Goal: Answer question/provide support

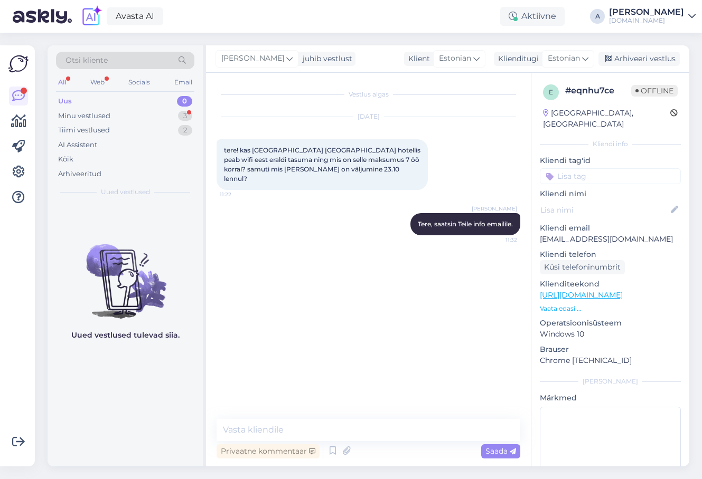
click at [190, 111] on div "3" at bounding box center [185, 116] width 14 height 11
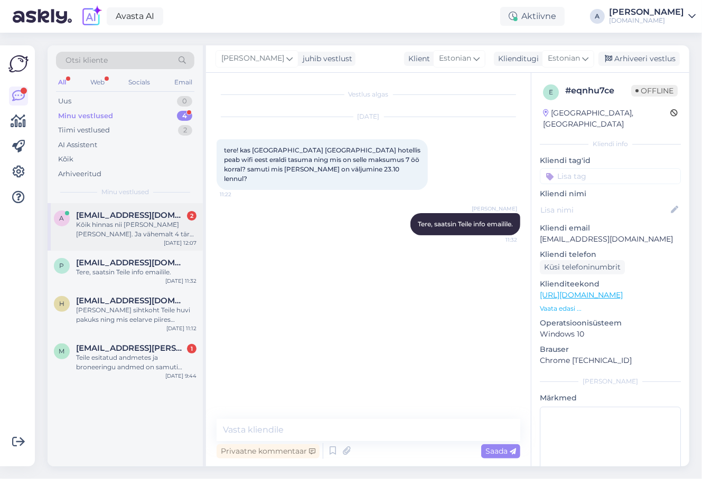
click at [159, 234] on div "Kõik hinnas nii [PERSON_NAME] [PERSON_NAME]. Ja vähemalt 4 tärni hotell aga pig…" at bounding box center [136, 229] width 120 height 19
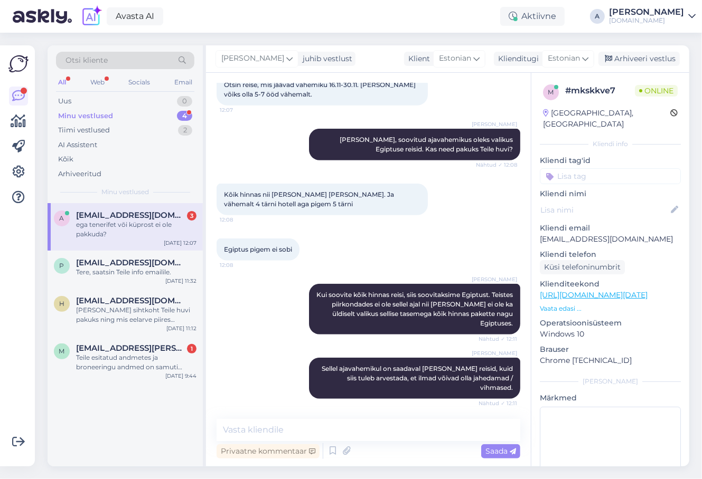
scroll to position [405, 0]
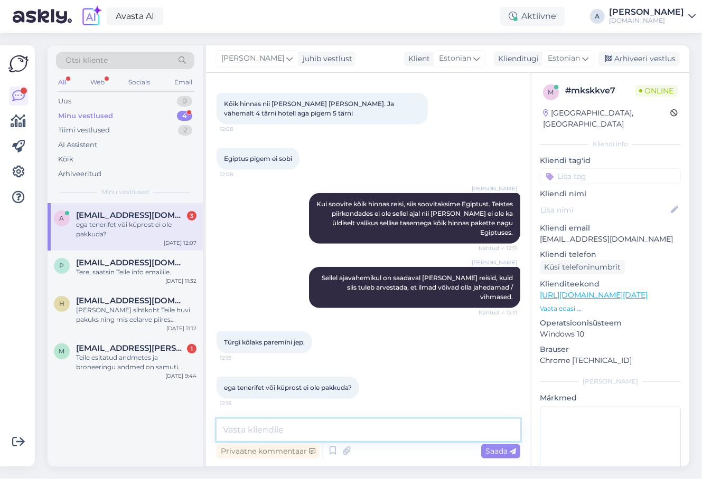
drag, startPoint x: 309, startPoint y: 424, endPoint x: 309, endPoint y: 416, distance: 8.5
click at [309, 424] on textarea at bounding box center [368, 430] width 304 height 22
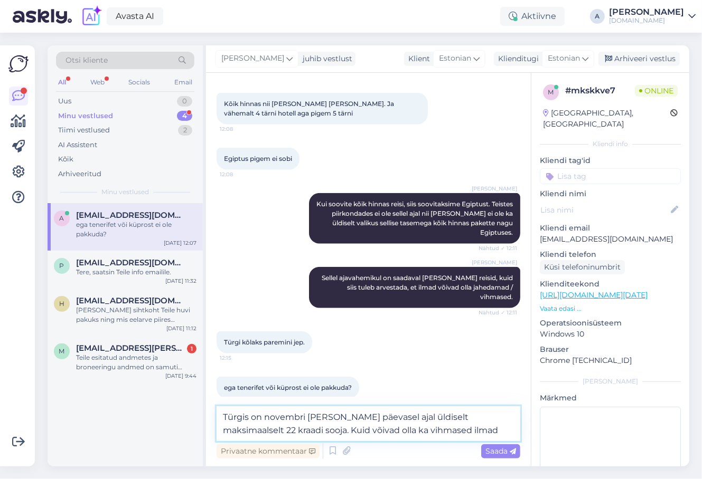
type textarea "Türgis on novembri [PERSON_NAME] päevasel ajal üldiselt maksimaalselt 22 kraadi…"
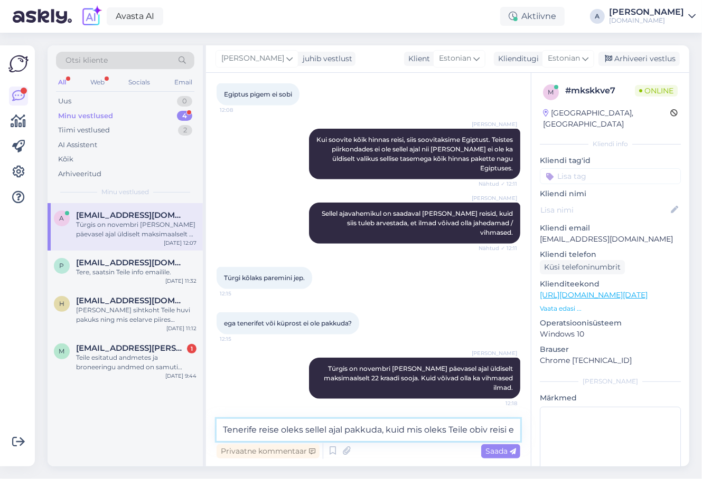
scroll to position [483, 0]
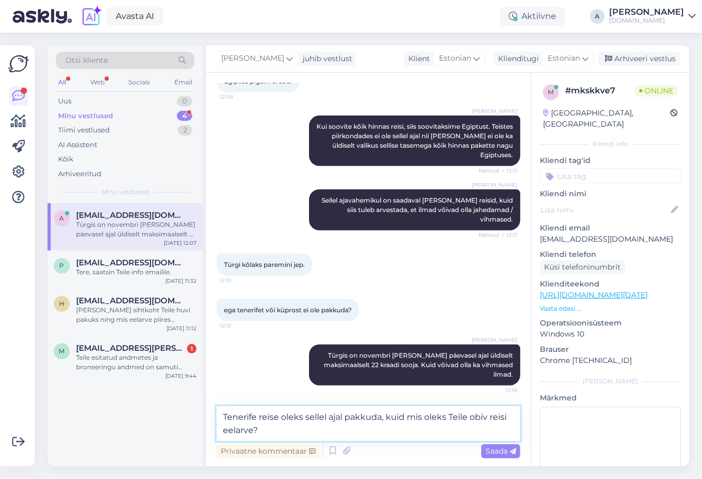
click at [471, 414] on textarea "Tenerife reise oleks sellel ajal pakkuda, kuid mis oleks Teile obiv reisi eelar…" at bounding box center [368, 423] width 304 height 35
type textarea "Tenerife reise oleks sellel ajal pakkuda, kuid mis oleks Teile sobiv reisi eela…"
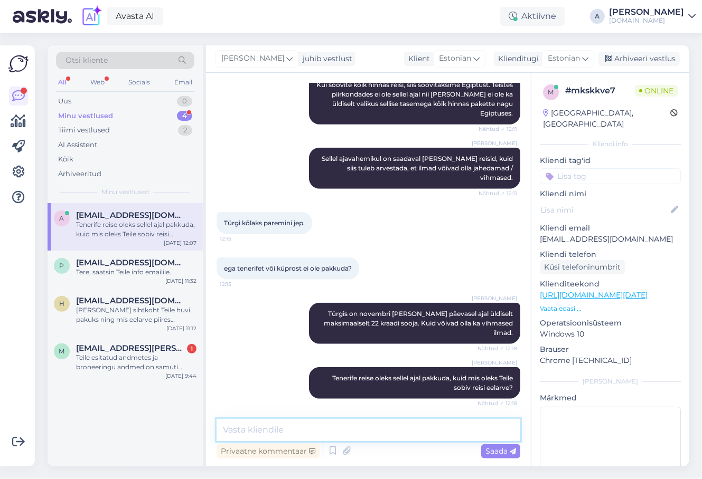
click at [453, 436] on textarea at bounding box center [368, 430] width 304 height 22
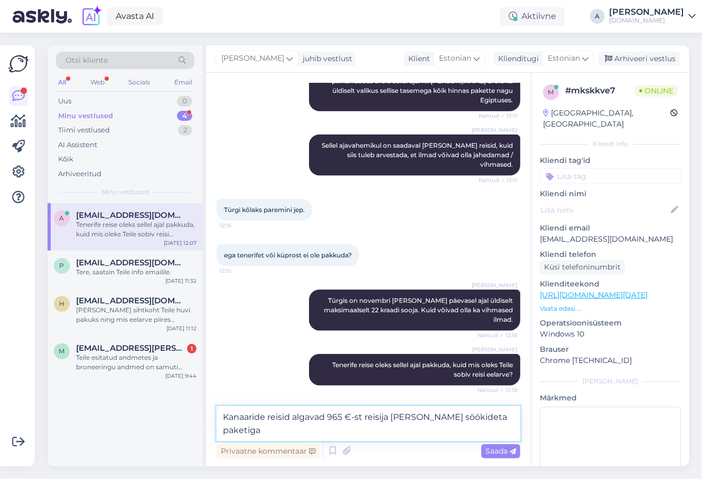
type textarea "Kanaaride reisid algavad 965 €-st reisija [PERSON_NAME] söökideta paketiga."
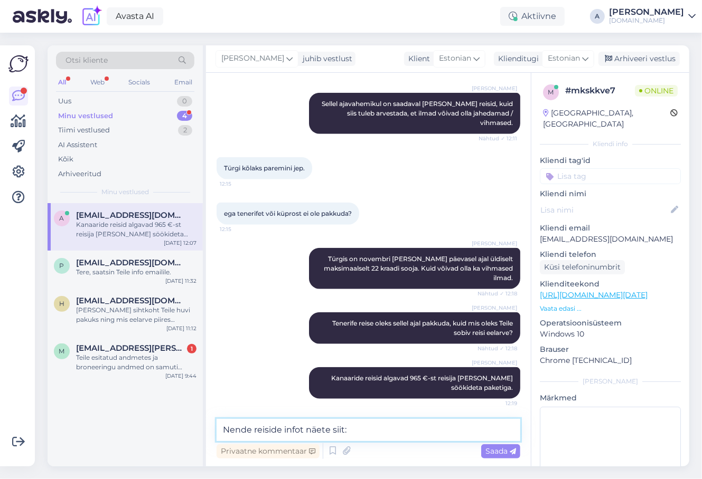
paste textarea "[URL][DOMAIN_NAME][DATE]"
type textarea "Nende reiside infot näete siit: https://tuusik.ee/et/reisiotsing?country_id=2&a…"
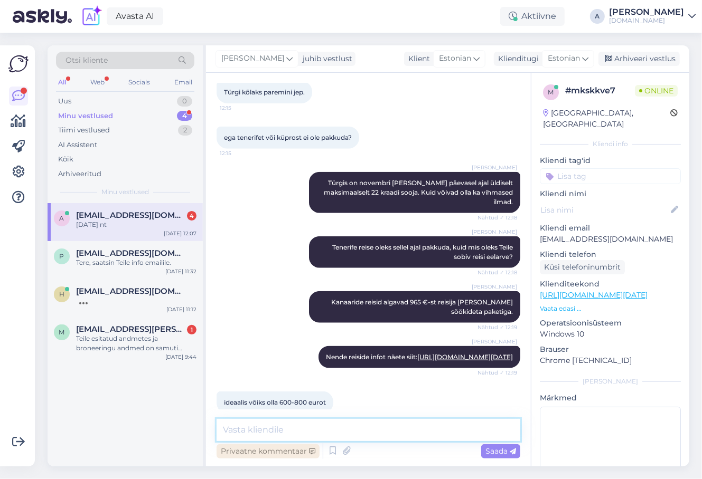
scroll to position [826, 0]
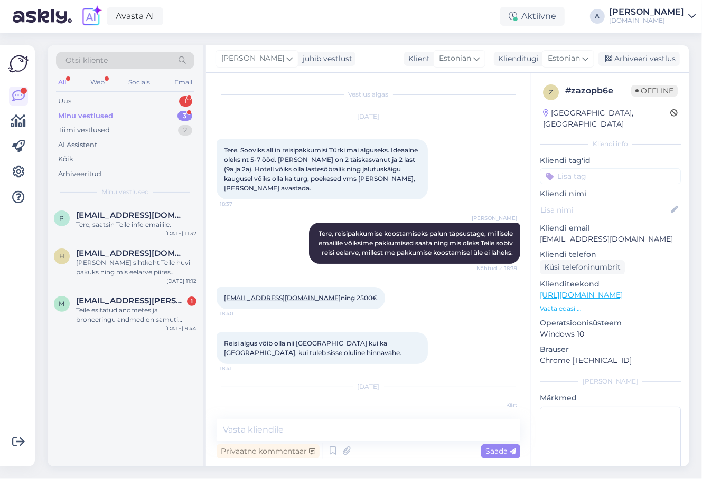
scroll to position [679, 0]
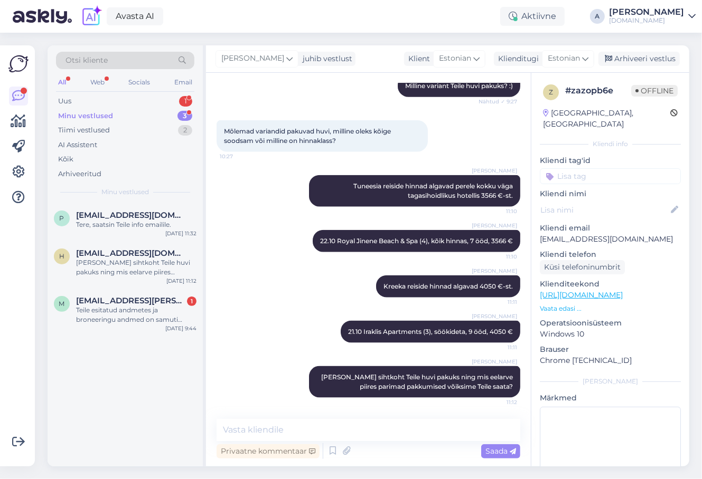
click at [181, 92] on div "Otsi kliente All Web Socials Email Uus 1 Minu vestlused 3 Tiimi vestlused 2 AI …" at bounding box center [125, 124] width 155 height 158
click at [181, 101] on div "1" at bounding box center [185, 101] width 13 height 11
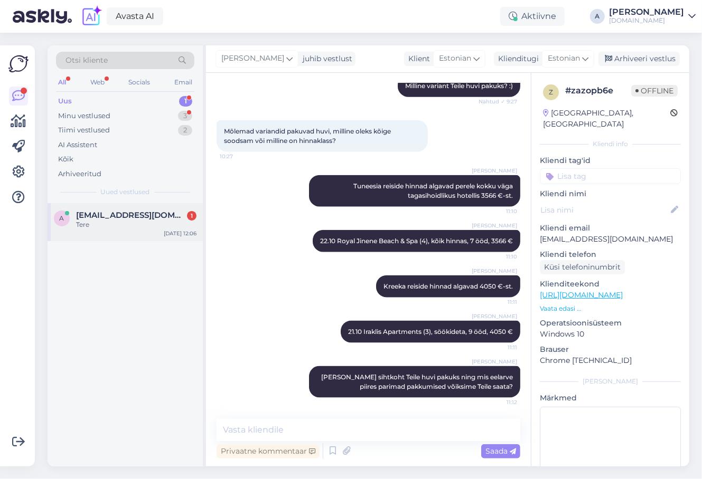
click at [152, 221] on div "Tere" at bounding box center [136, 225] width 120 height 10
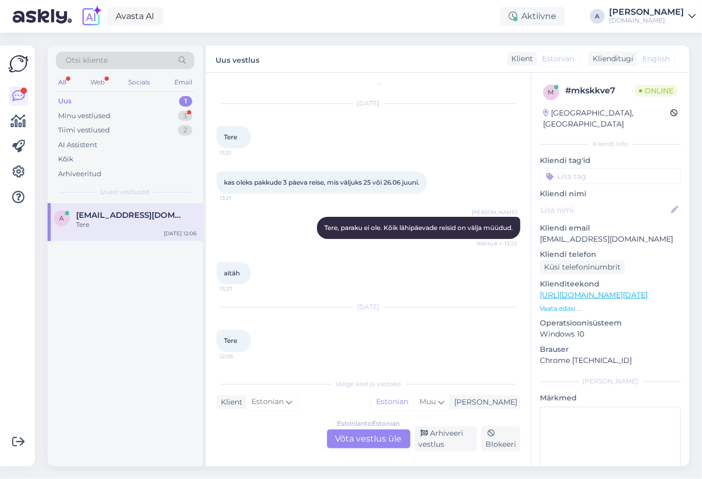
scroll to position [77, 0]
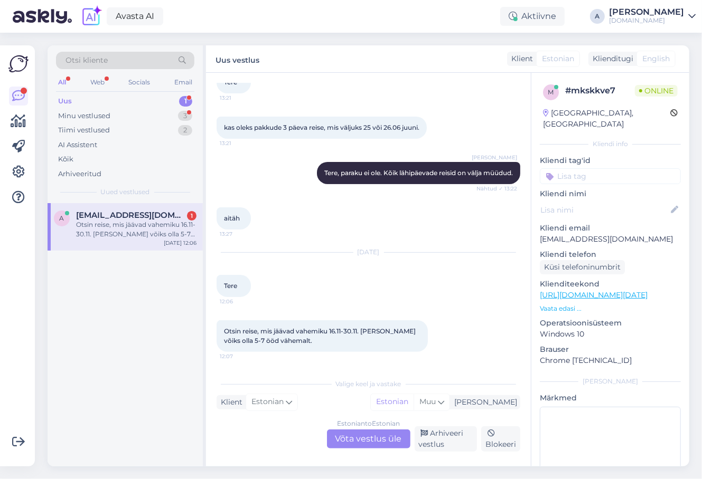
click at [354, 438] on div "Estonian to Estonian Võta vestlus üle" at bounding box center [368, 439] width 83 height 19
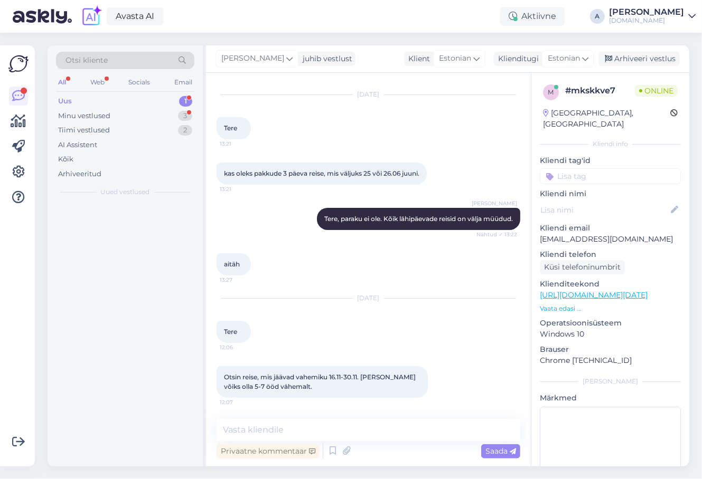
scroll to position [31, 0]
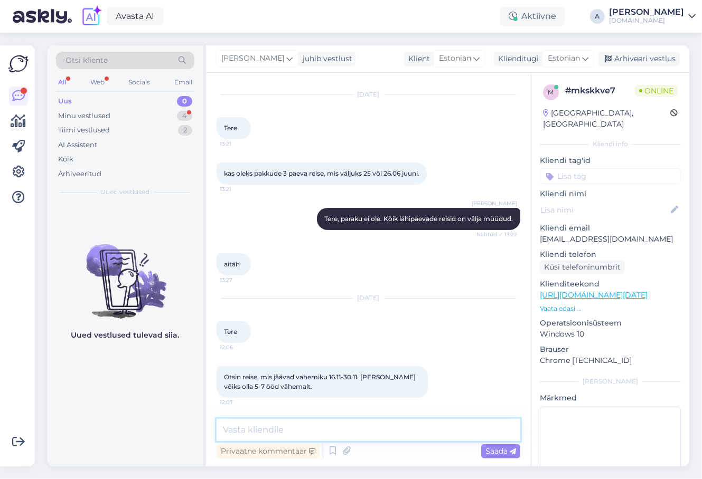
click at [342, 429] on textarea at bounding box center [368, 430] width 304 height 22
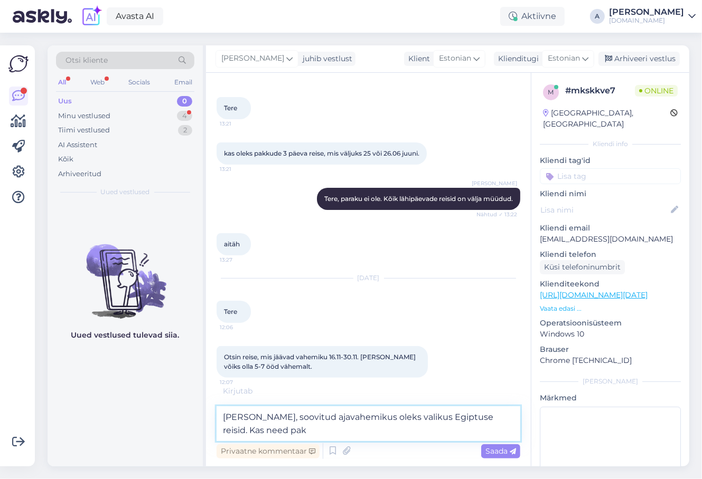
scroll to position [55, 0]
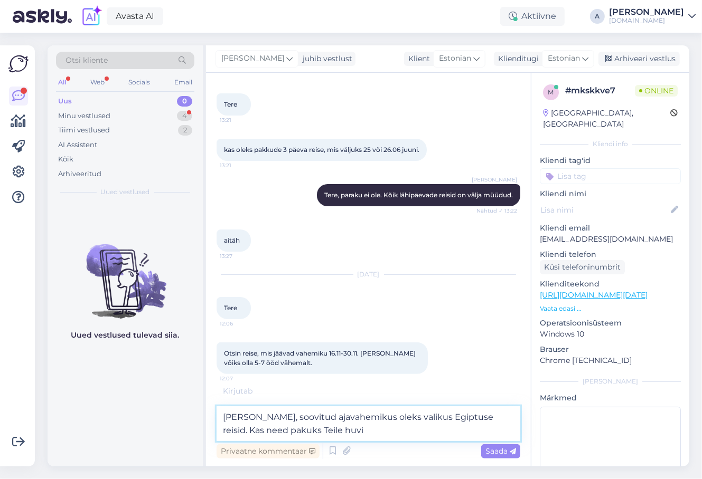
type textarea "[PERSON_NAME], soovitud ajavahemikus oleks valikus Egiptuse reisid. Kas need pa…"
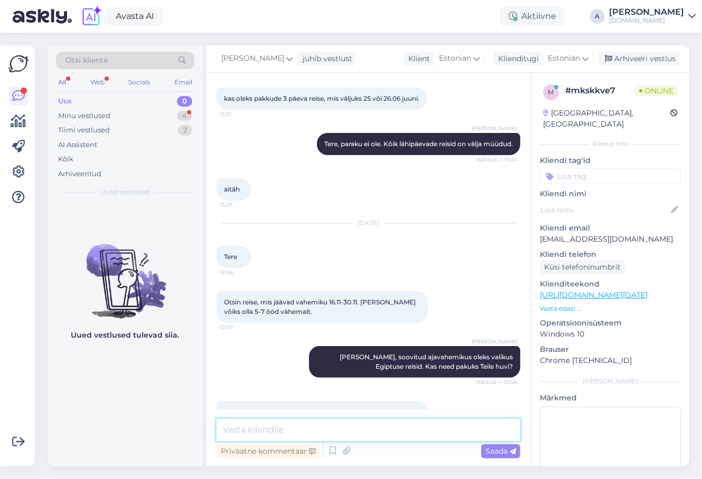
scroll to position [186, 0]
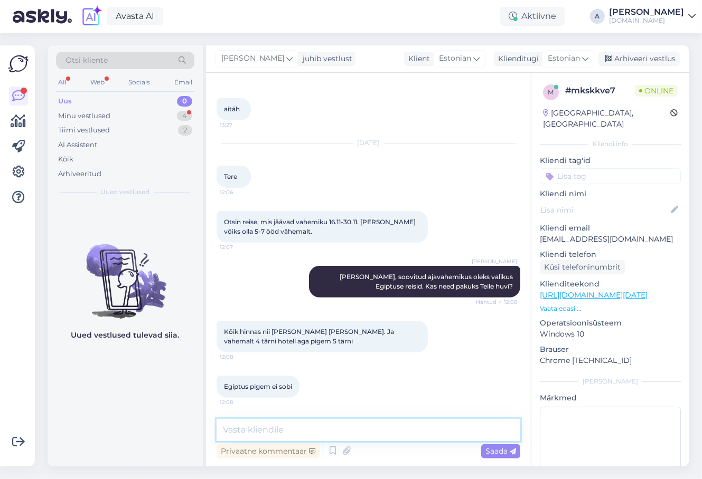
click at [414, 426] on textarea at bounding box center [368, 430] width 304 height 22
type textarea "M"
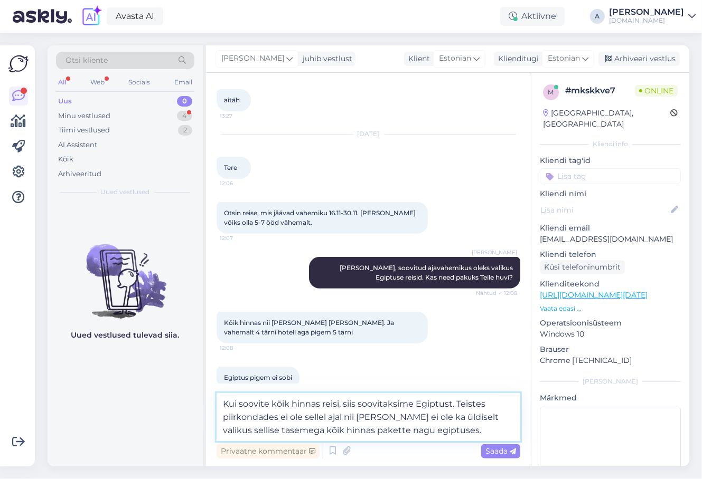
click at [381, 430] on textarea "Kui soovite kõik hinnas reisi, siis soovitaksime Egiptust. Teistes piirkondades…" at bounding box center [368, 417] width 304 height 48
type textarea "Kui soovite kõik hinnas reisi, siis soovitaksime Egiptust. Teistes piirkondades…"
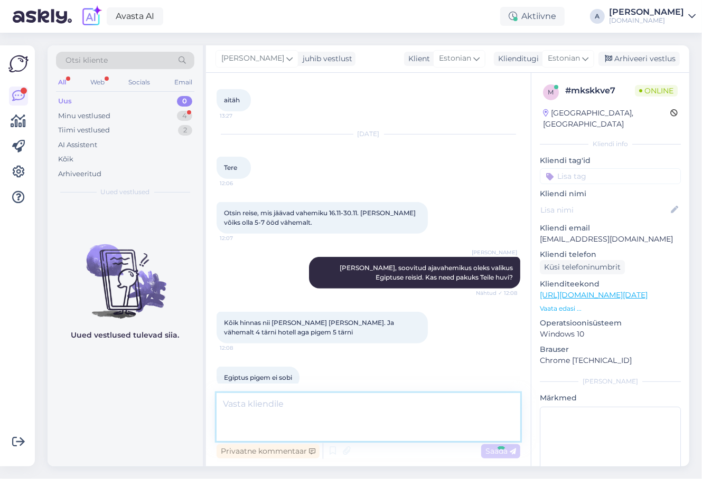
scroll to position [260, 0]
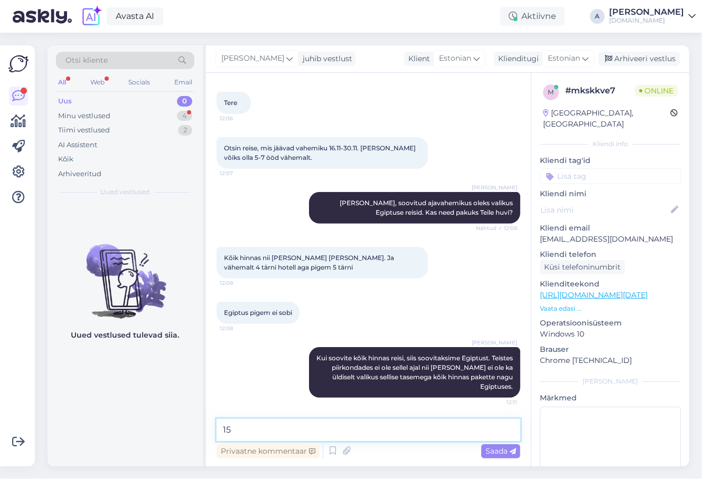
type textarea "1"
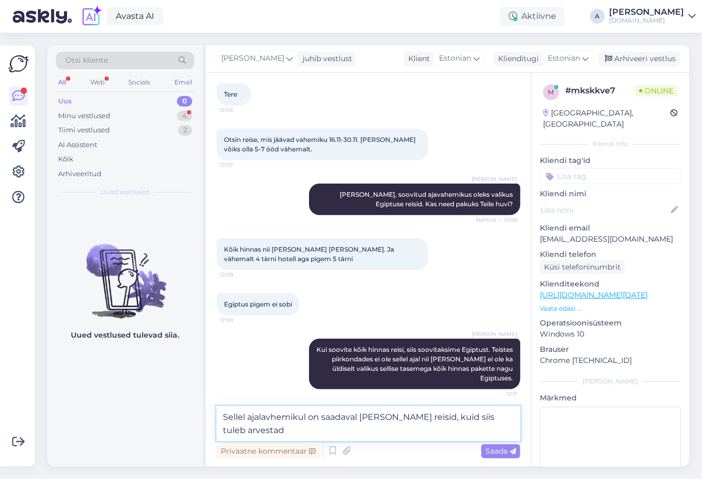
scroll to position [273, 0]
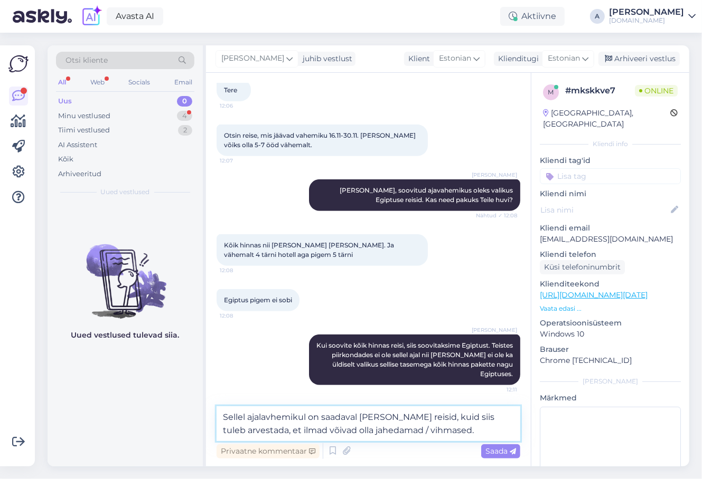
click at [263, 414] on textarea "Sellel ajalavhemikul on saadaval [PERSON_NAME] reisid, kuid siis tuleb arvestad…" at bounding box center [368, 423] width 304 height 35
type textarea "Sellel ajavahemikul on saadaval [PERSON_NAME] reisid, kuid siis tuleb arvestada…"
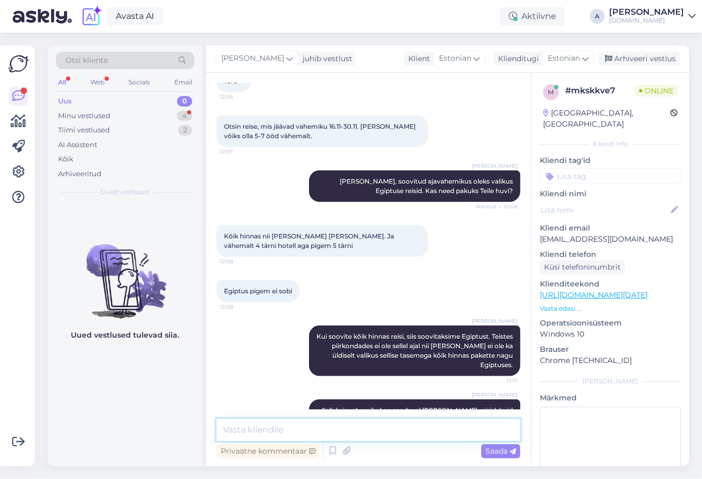
scroll to position [315, 0]
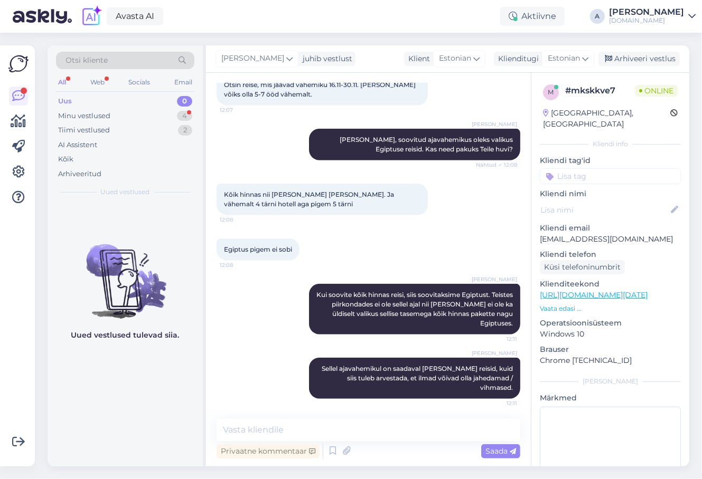
click at [595, 290] on link "[URL][DOMAIN_NAME][DATE]" at bounding box center [594, 295] width 108 height 10
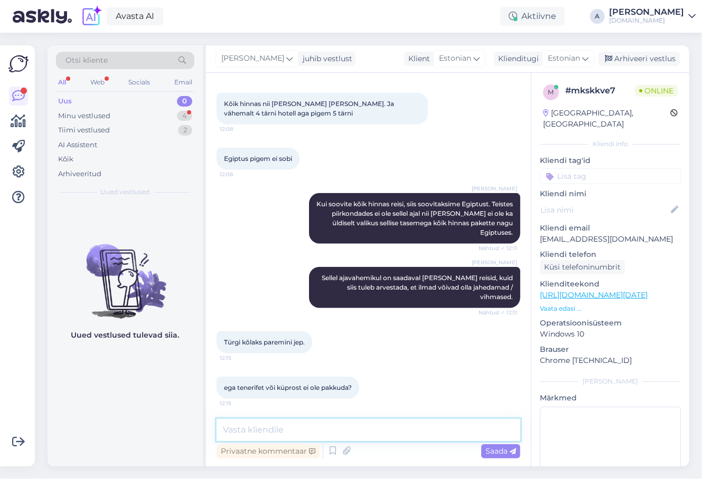
click at [298, 435] on textarea at bounding box center [368, 430] width 304 height 22
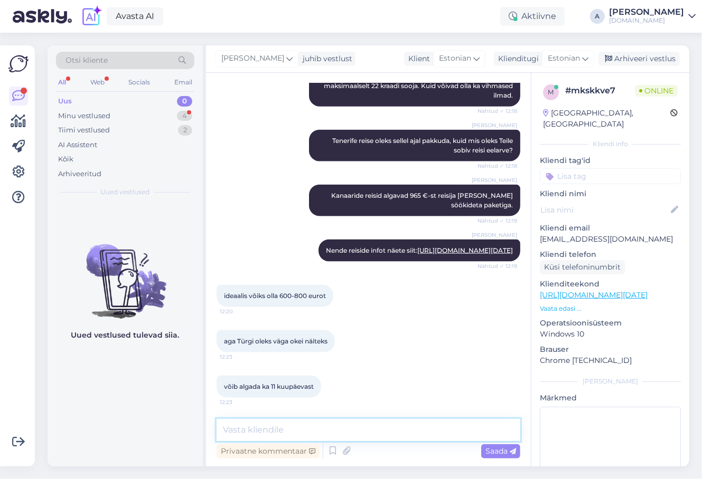
scroll to position [826, 0]
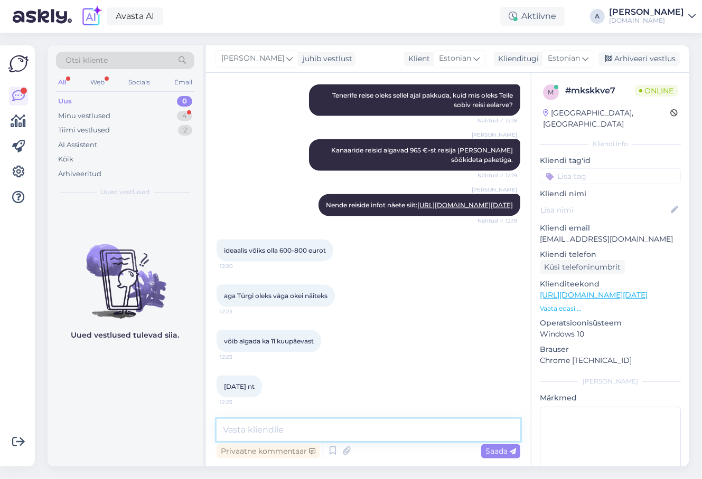
click at [348, 434] on textarea at bounding box center [368, 430] width 304 height 22
type textarea "Hästi, mitmele reisijale Te pakkumist sooviksite?"
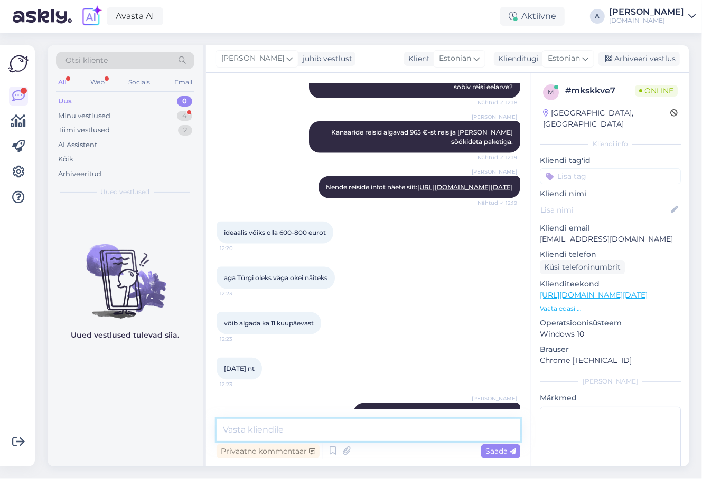
scroll to position [871, 0]
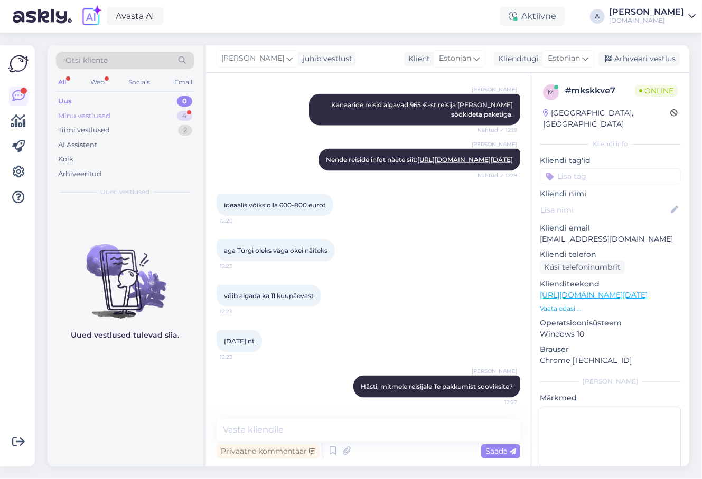
click at [185, 113] on div "4" at bounding box center [184, 116] width 15 height 11
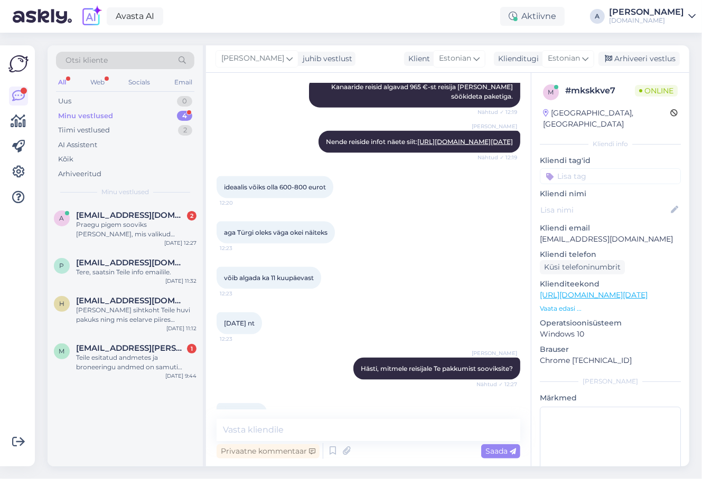
scroll to position [971, 0]
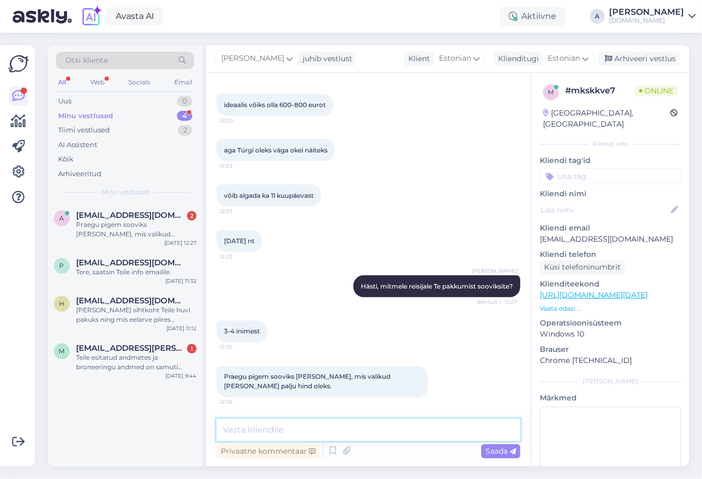
click at [346, 428] on textarea at bounding box center [368, 430] width 304 height 22
type textarea "H"
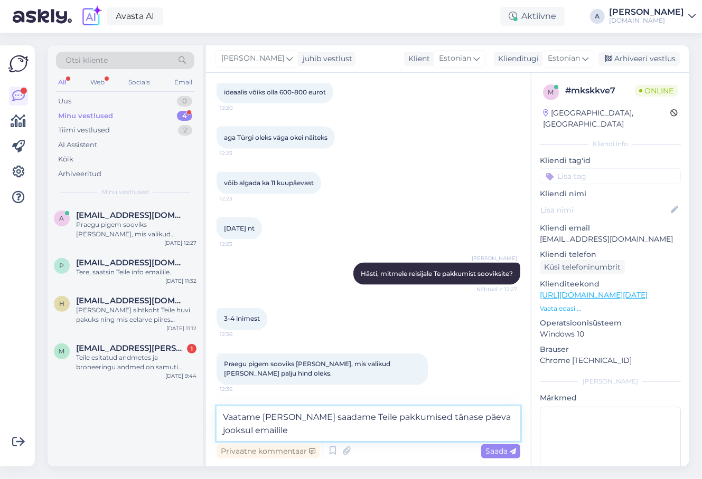
type textarea "Vaatame [PERSON_NAME] saadame Teile pakkumised tänase päeva jooksul emailile."
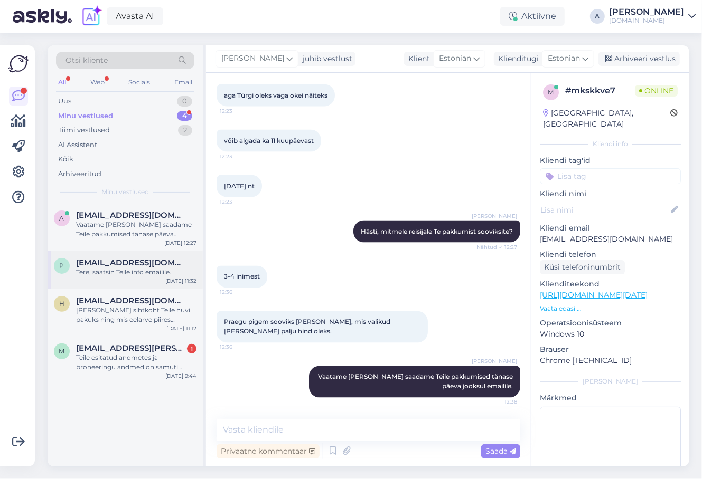
click at [159, 274] on div "Tere, saatsin Teile info emailile." at bounding box center [136, 273] width 120 height 10
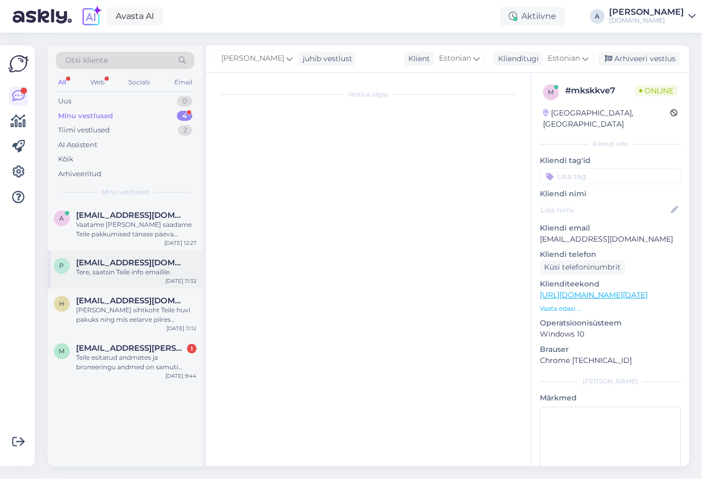
scroll to position [0, 0]
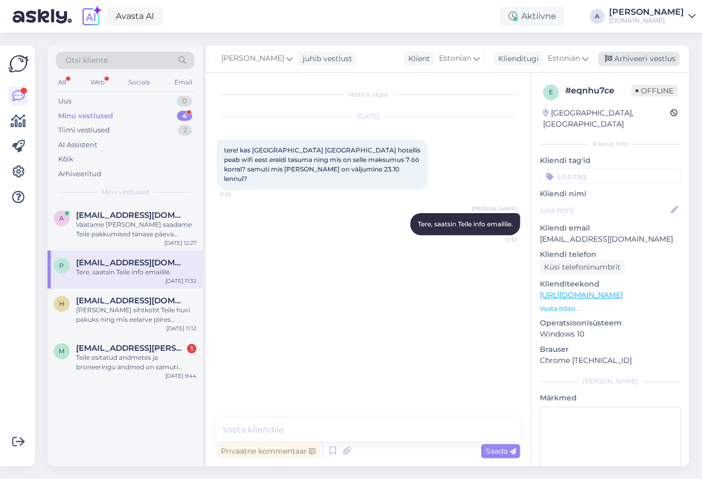
click at [653, 60] on div "Arhiveeri vestlus" at bounding box center [638, 59] width 81 height 14
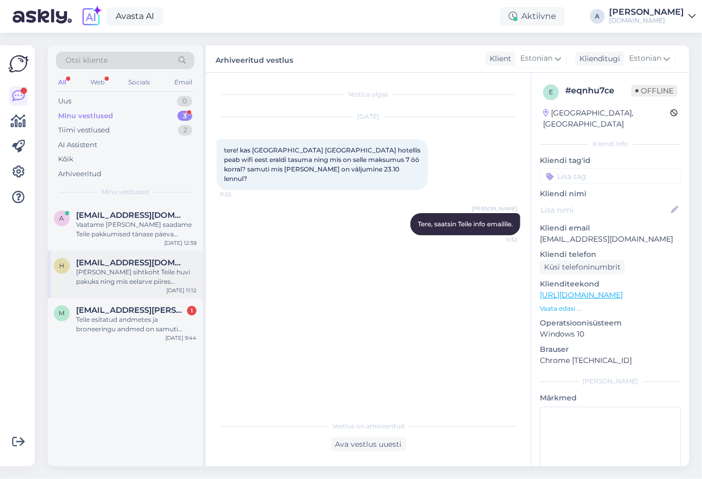
click at [154, 282] on div "[PERSON_NAME] sihtkoht Teile huvi pakuks ning mis eelarve piires parimad pakkum…" at bounding box center [136, 277] width 120 height 19
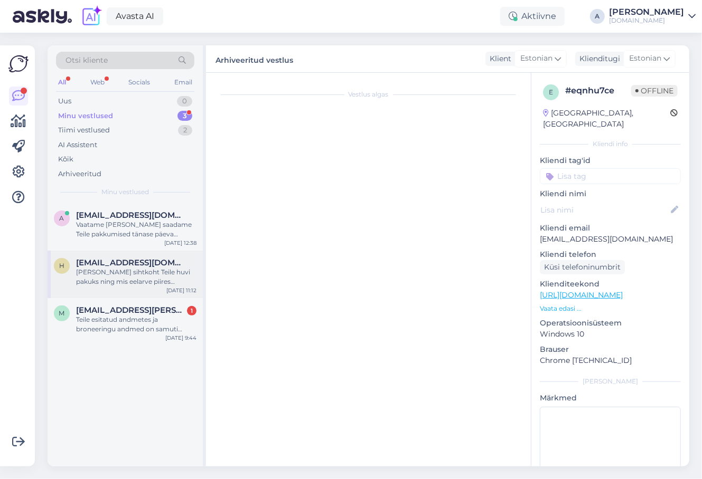
scroll to position [679, 0]
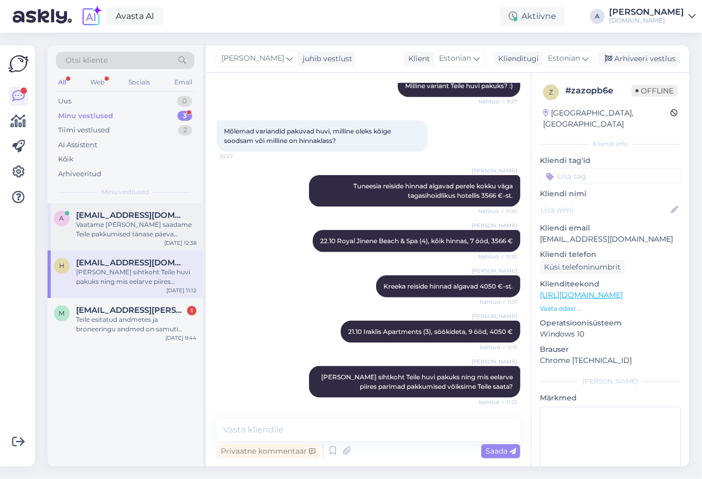
click at [155, 225] on div "Vaatame [PERSON_NAME] saadame Teile pakkumised tänase päeva jooksul emailile." at bounding box center [136, 229] width 120 height 19
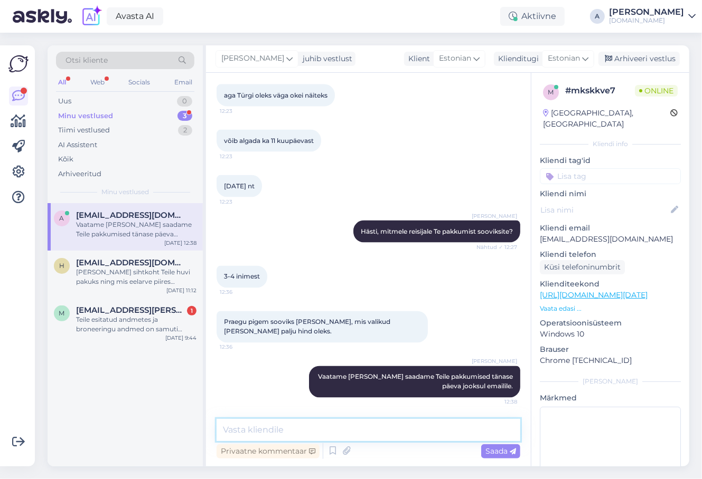
click at [377, 433] on textarea at bounding box center [368, 430] width 304 height 22
click at [153, 300] on div "M [EMAIL_ADDRESS][PERSON_NAME][DOMAIN_NAME] 1 Teile esitatud andmetes ja bronee…" at bounding box center [125, 322] width 155 height 48
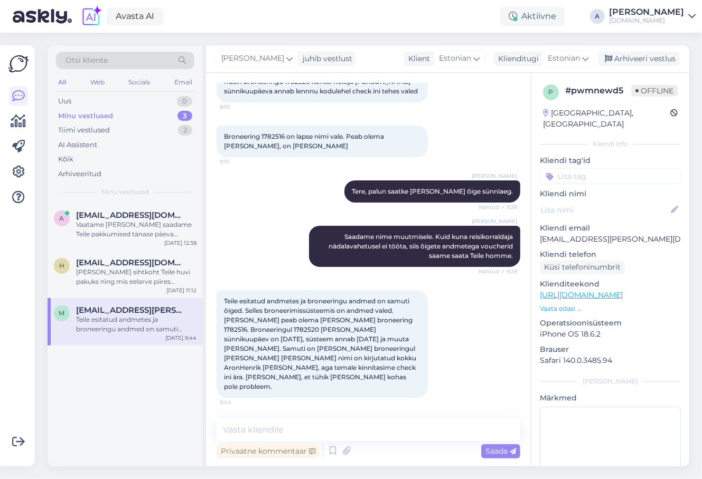
scroll to position [59, 0]
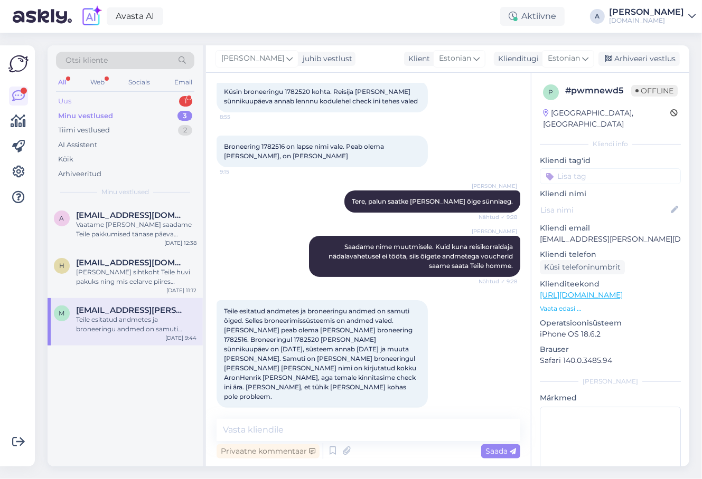
click at [165, 97] on div "Uus 1" at bounding box center [125, 101] width 138 height 15
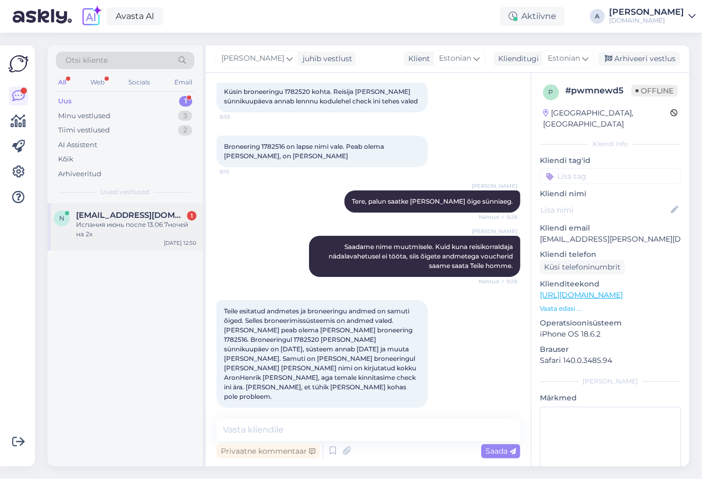
click at [156, 205] on div "N [EMAIL_ADDRESS][DOMAIN_NAME] 1 Испания июнь после 13.06 7ночей на 2х [DATE] 1…" at bounding box center [125, 227] width 155 height 48
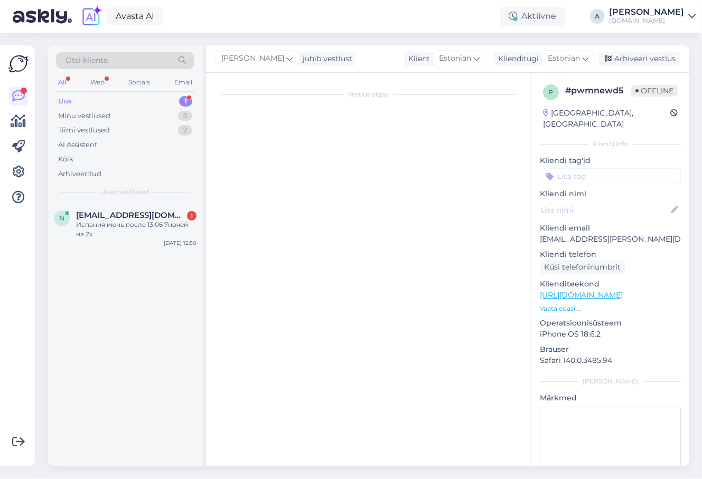
scroll to position [0, 0]
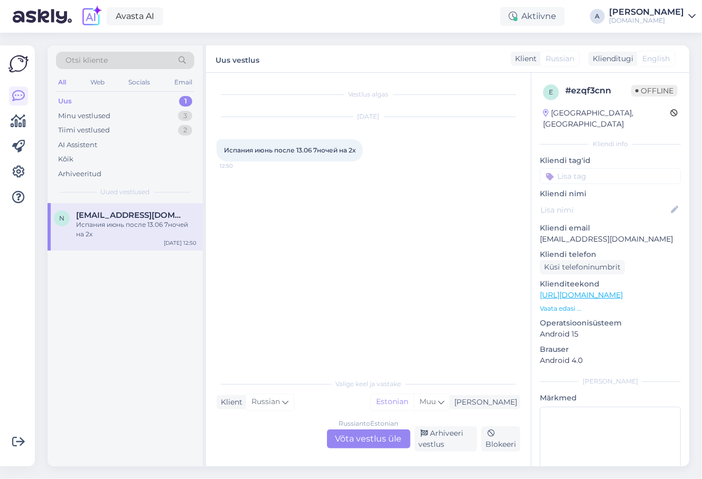
click at [356, 442] on div "Russian to Estonian Võta vestlus üle" at bounding box center [368, 439] width 83 height 19
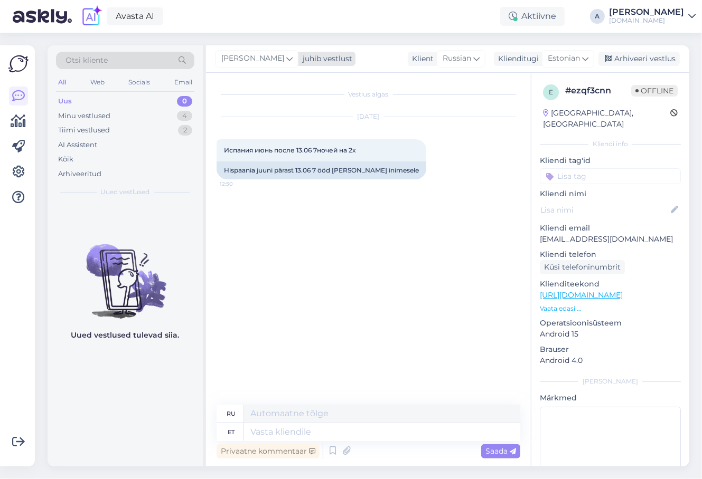
click at [243, 54] on span "[PERSON_NAME]" at bounding box center [252, 59] width 63 height 12
type input "tat"
click at [259, 103] on div "[PERSON_NAME]" at bounding box center [285, 105] width 91 height 13
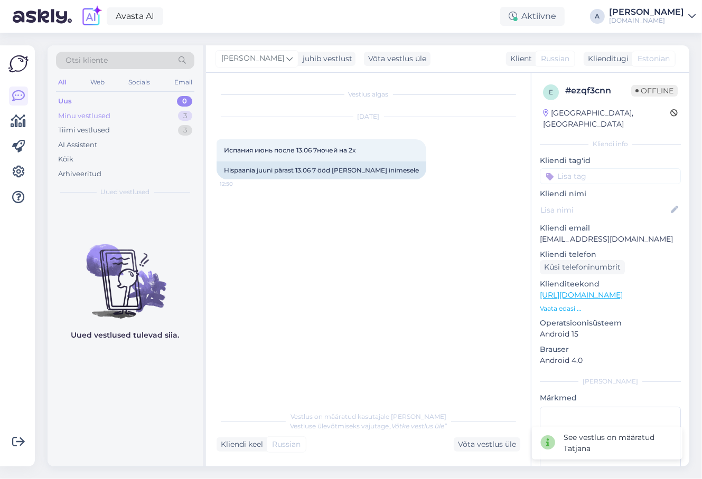
click at [182, 114] on div "3" at bounding box center [185, 116] width 14 height 11
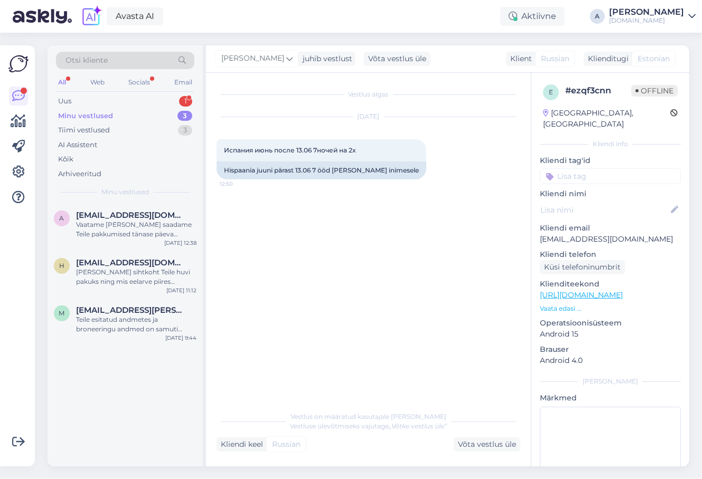
click at [121, 90] on div "All Web Socials Email" at bounding box center [125, 83] width 138 height 16
click at [121, 94] on div "Uus 1" at bounding box center [125, 101] width 138 height 15
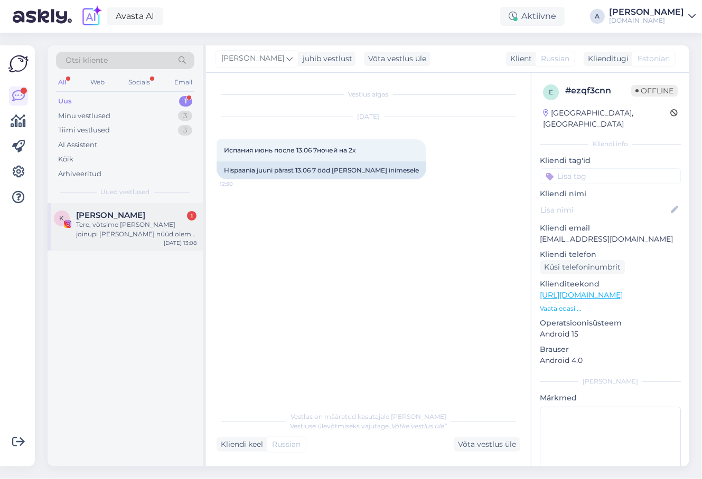
click at [185, 238] on div "Tere, võtsime [PERSON_NAME] joinupi [PERSON_NAME] nüüd oleme olukorras, kus tra…" at bounding box center [136, 229] width 120 height 19
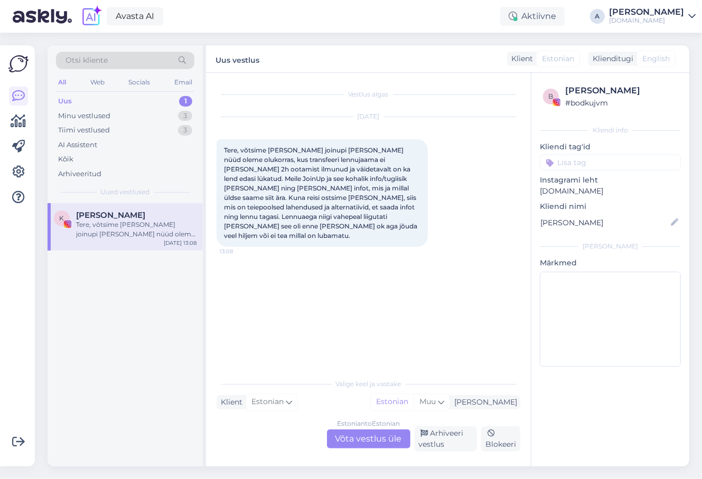
click at [358, 432] on div "Estonian to Estonian Võta vestlus üle" at bounding box center [368, 439] width 83 height 19
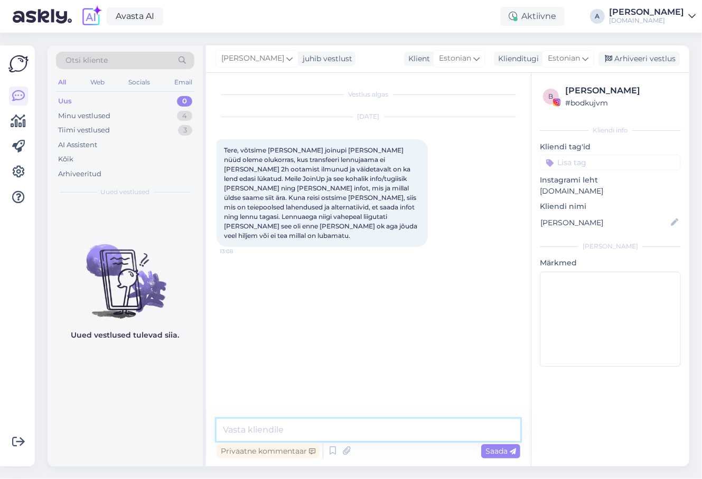
click at [358, 435] on textarea at bounding box center [368, 430] width 304 height 22
type textarea "Tere, kas võtsite reisiesindajaga ühendust ka Taskugiid kaudu?"
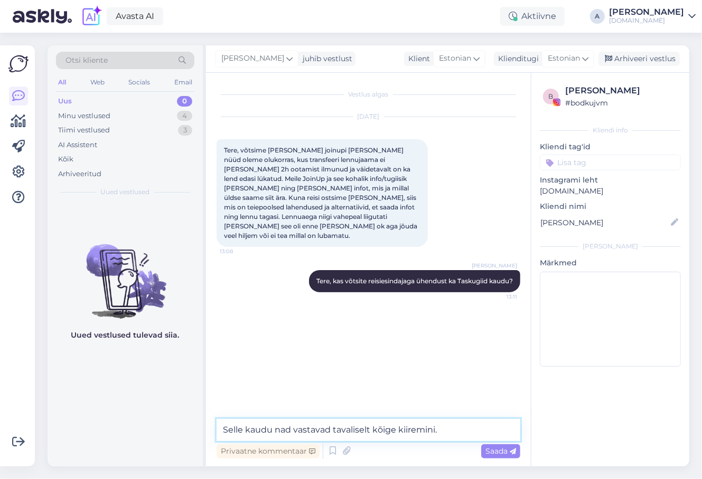
type textarea "Selle kaudu nad vastavad tavaliselt kõige kiiremini."
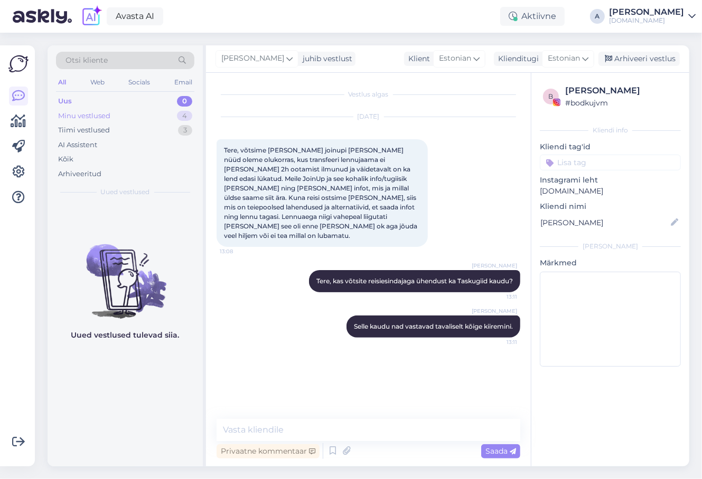
click at [178, 117] on div "4" at bounding box center [184, 116] width 15 height 11
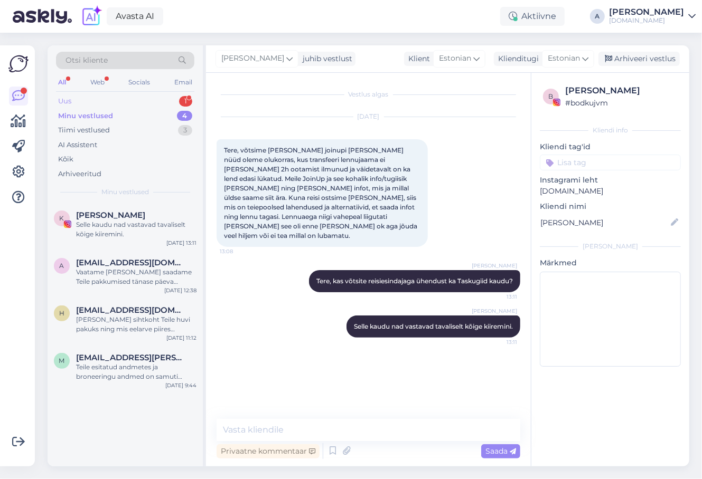
click at [170, 105] on div "Uus 1" at bounding box center [125, 101] width 138 height 15
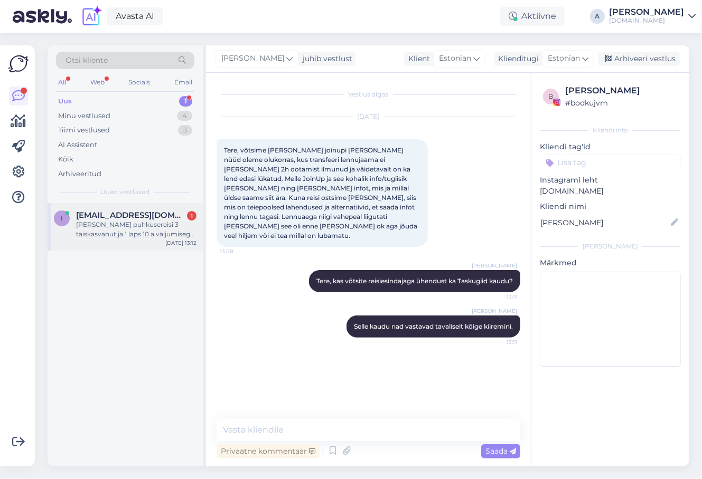
click at [159, 221] on div "[PERSON_NAME] puhkusereisi 3 täiskasvanut ja 1 laps 10 a väljumisega 22-24.10.25" at bounding box center [136, 229] width 120 height 19
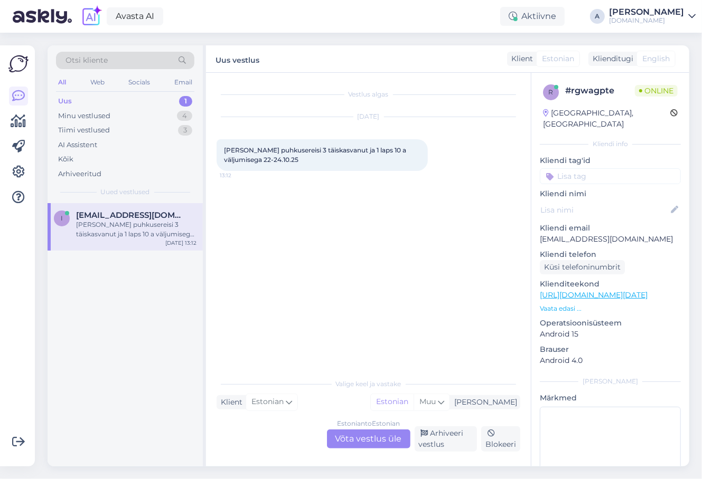
click at [365, 433] on div "Estonian to Estonian Võta vestlus üle" at bounding box center [368, 439] width 83 height 19
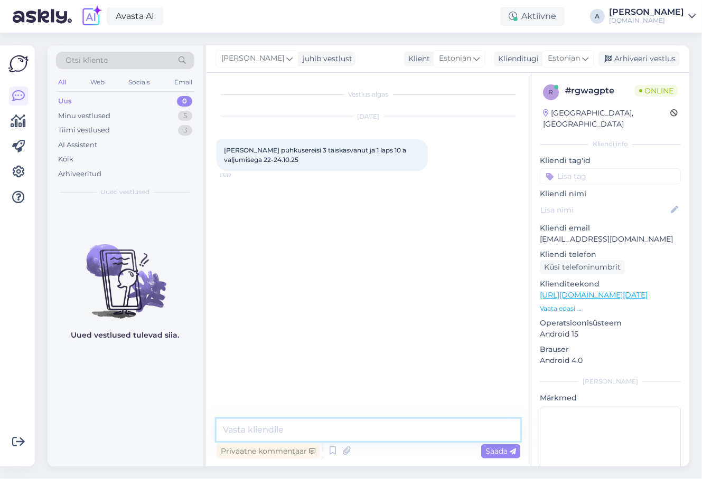
click at [355, 427] on textarea at bounding box center [368, 430] width 304 height 22
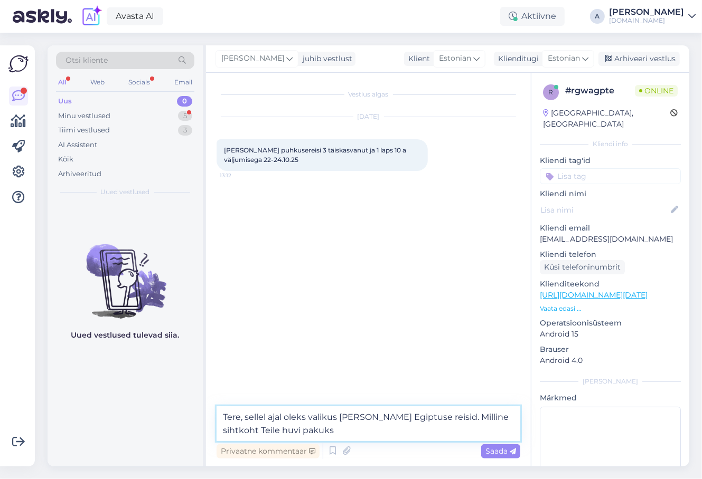
type textarea "Tere, sellel ajal oleks valikus [PERSON_NAME] Egiptuse reisid. Milline sihtkoht…"
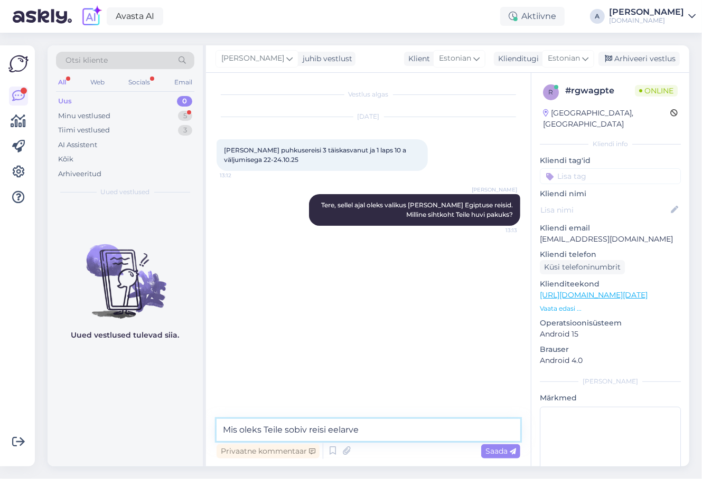
type textarea "Mis oleks Teile sobiv reisi eelarve?"
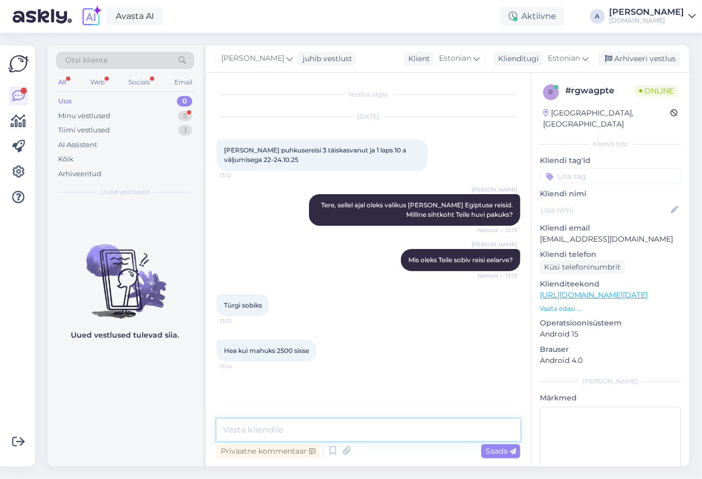
click at [364, 430] on textarea at bounding box center [368, 430] width 304 height 22
type textarea "Hästi, vaatame [PERSON_NAME] saadame Teile pakkumised [PERSON_NAME] emailile."
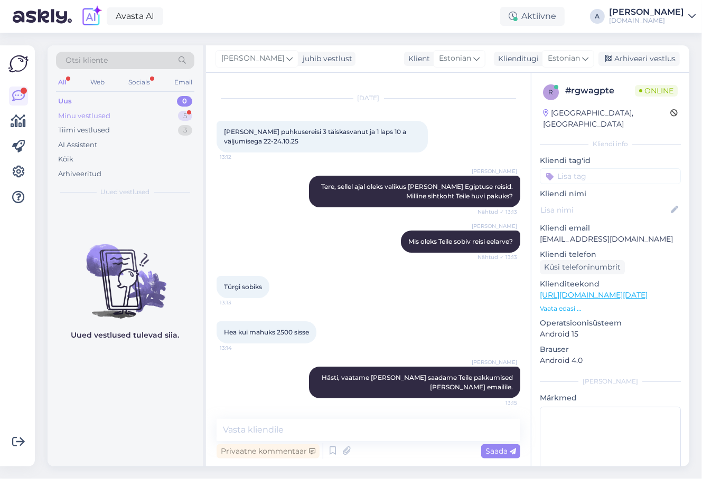
click at [135, 118] on div "Minu vestlused 5" at bounding box center [125, 116] width 138 height 15
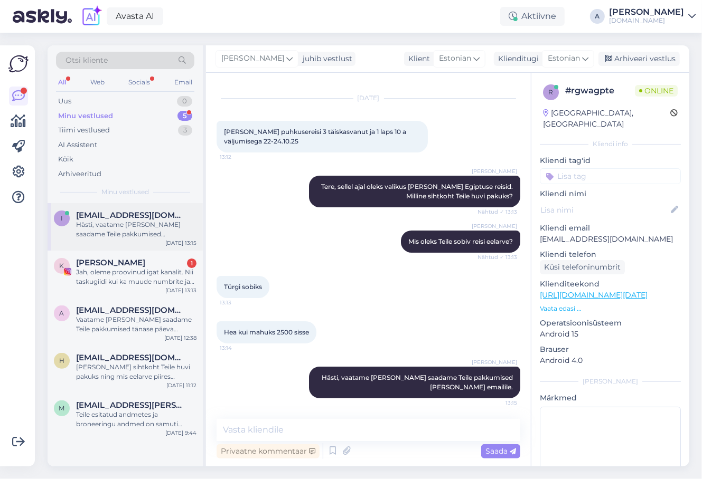
click at [151, 221] on div "Hästi, vaatame [PERSON_NAME] saadame Teile pakkumised [PERSON_NAME] emailile." at bounding box center [136, 229] width 120 height 19
click at [165, 270] on div "Jah, oleme proovinud igat kanalit. Nii taskugiidi kui ka muude numbrite ja emai…" at bounding box center [136, 277] width 120 height 19
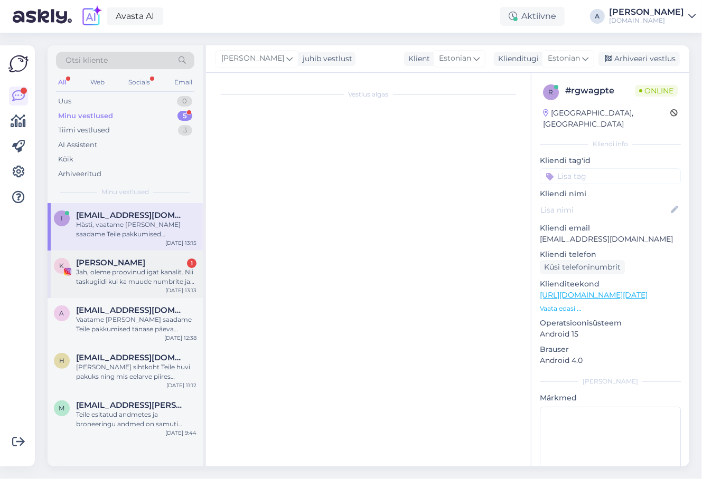
scroll to position [0, 0]
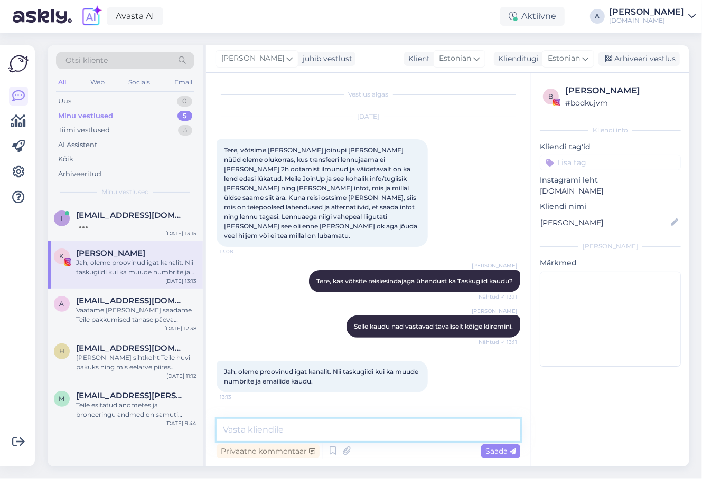
click at [280, 429] on textarea at bounding box center [368, 430] width 304 height 22
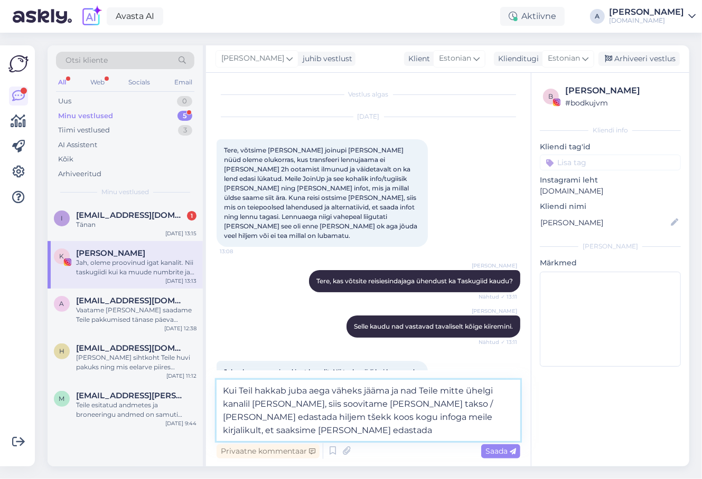
type textarea "Kui Teil hakkab juba aega väheks jääma ja nad Teile mitte ühelgi kanalil [PERSO…"
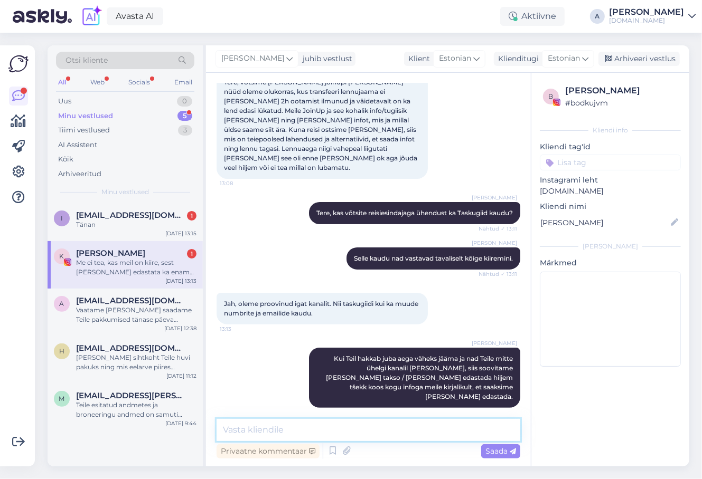
scroll to position [123, 0]
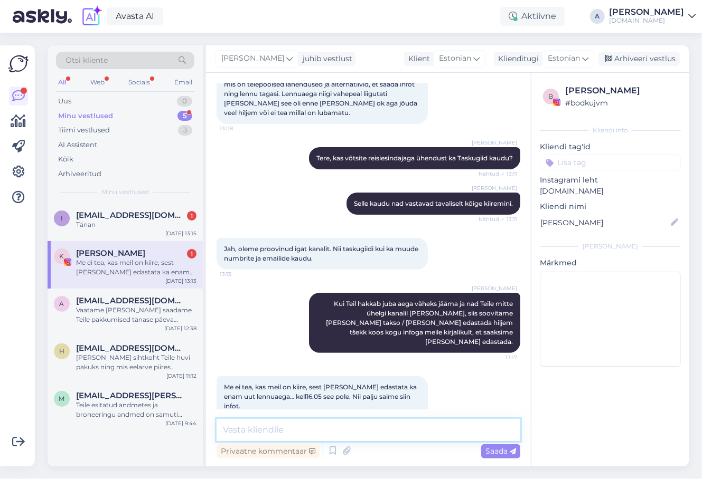
click at [373, 433] on textarea at bounding box center [368, 430] width 304 height 22
type textarea "Proovime ka ise nendega kohe ühendust saada."
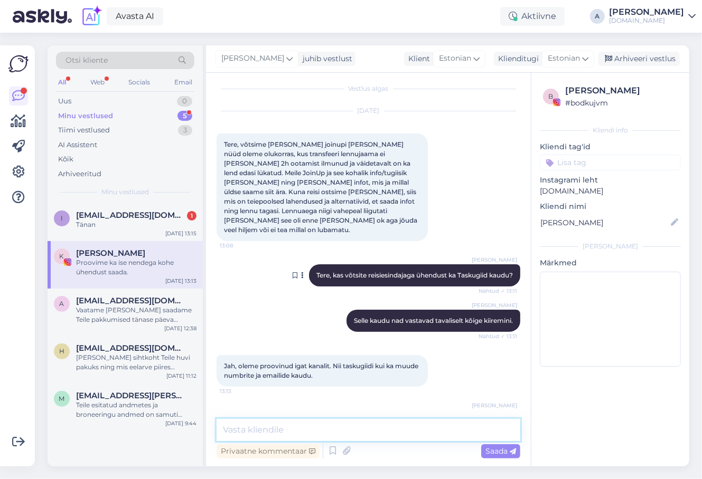
scroll to position [0, 0]
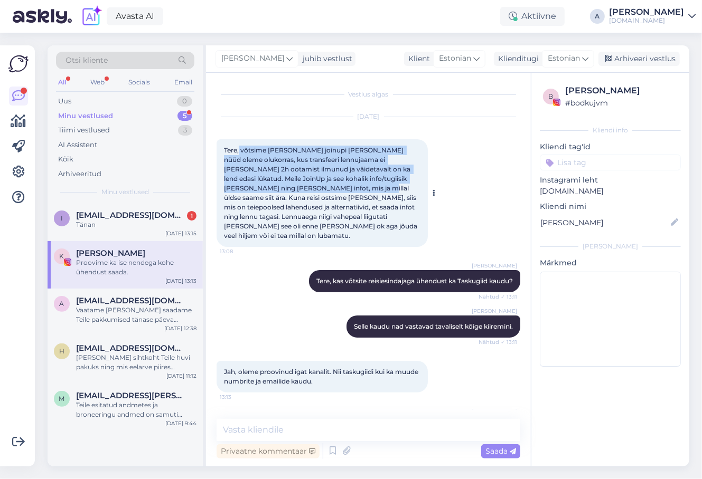
copy span "võtsime [PERSON_NAME] joinupi [PERSON_NAME] nüüd oleme olukorras, kus transfeer…"
drag, startPoint x: 239, startPoint y: 149, endPoint x: 289, endPoint y: 185, distance: 62.0
click at [289, 185] on span "Tere, võtsime [PERSON_NAME] joinupi [PERSON_NAME] nüüd oleme olukorras, kus tra…" at bounding box center [321, 192] width 195 height 93
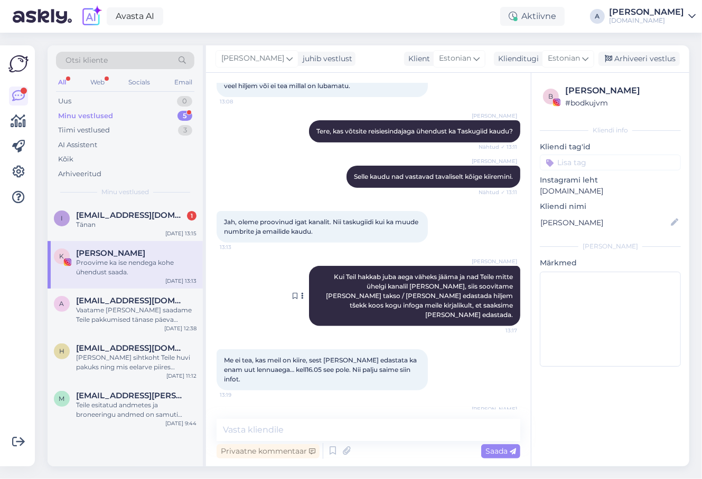
scroll to position [168, 0]
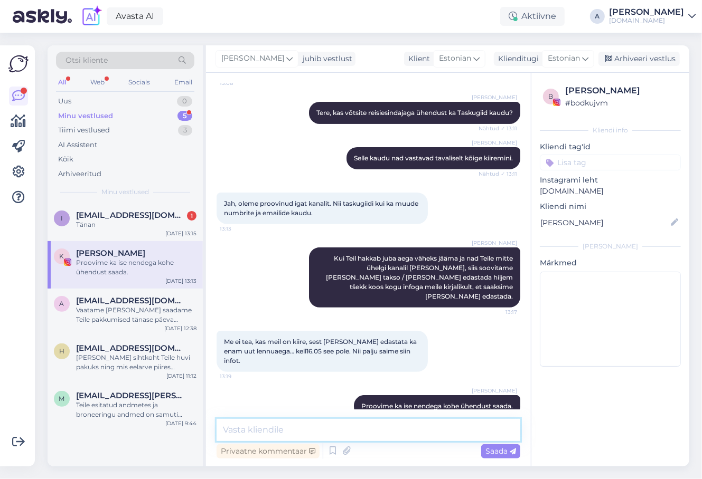
click at [270, 430] on textarea at bounding box center [368, 430] width 304 height 22
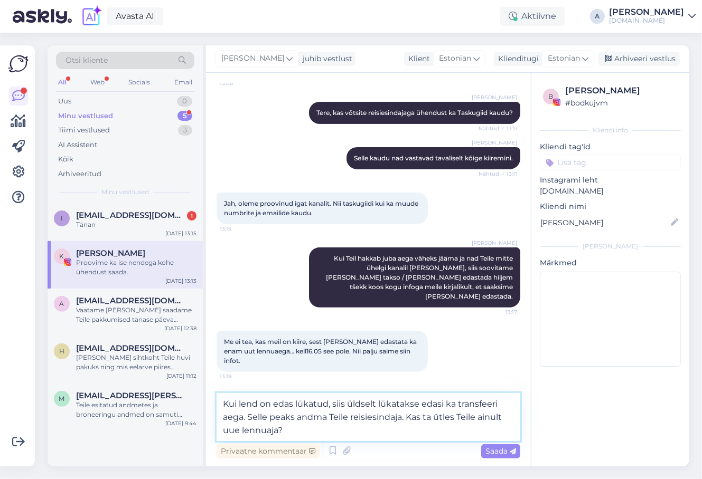
type textarea "Kui lend on edas lükatud, siis üldselt lükatakse edasi ka transfeeri aega. Sell…"
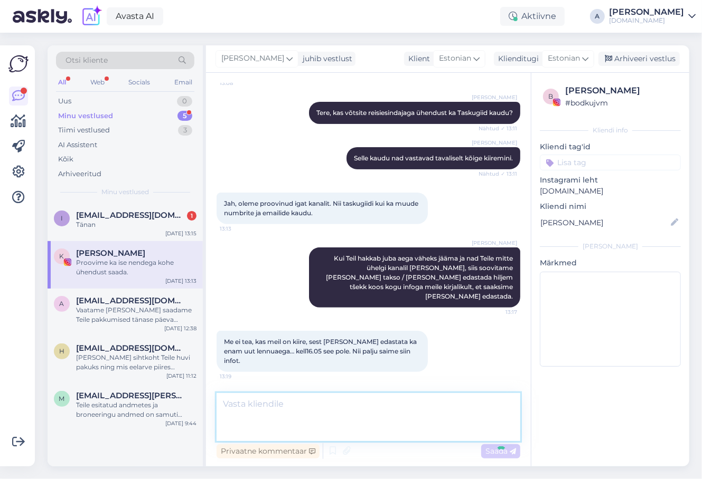
scroll to position [233, 0]
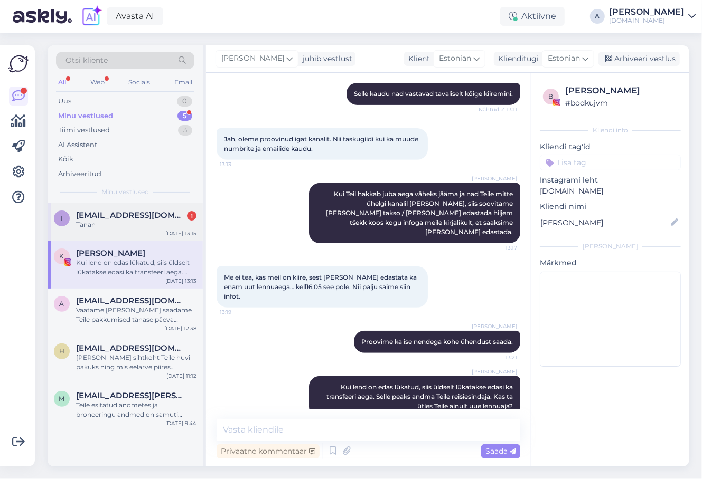
click at [150, 235] on div "i [EMAIL_ADDRESS][DOMAIN_NAME] 1 Tänan [DATE] 13:15" at bounding box center [125, 222] width 155 height 38
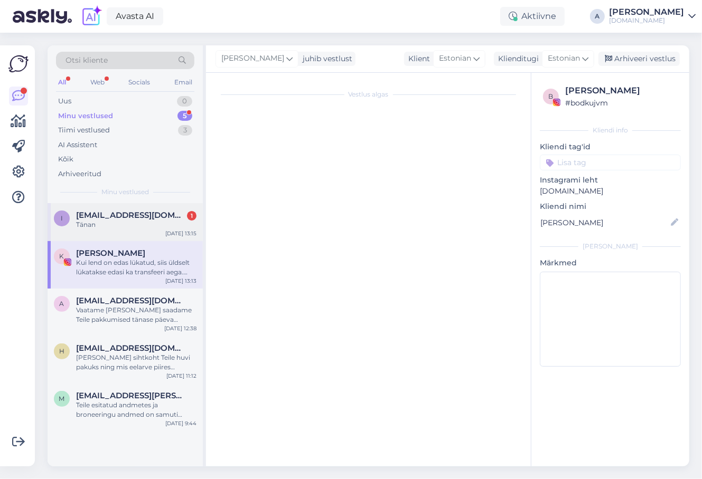
scroll to position [64, 0]
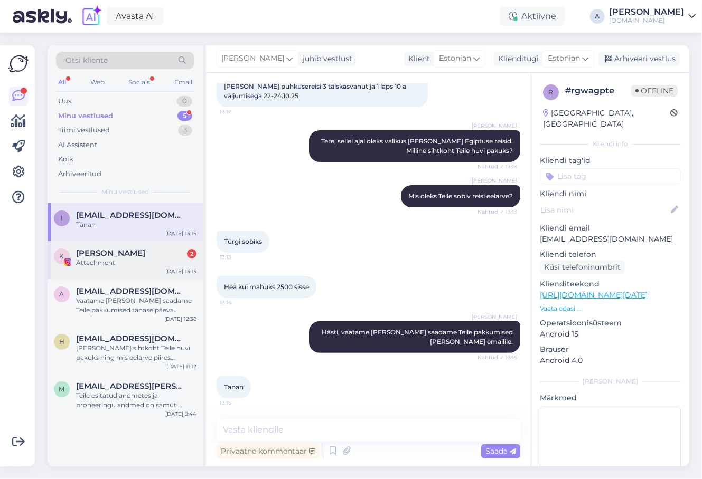
click at [170, 267] on div "Attachment" at bounding box center [136, 263] width 120 height 10
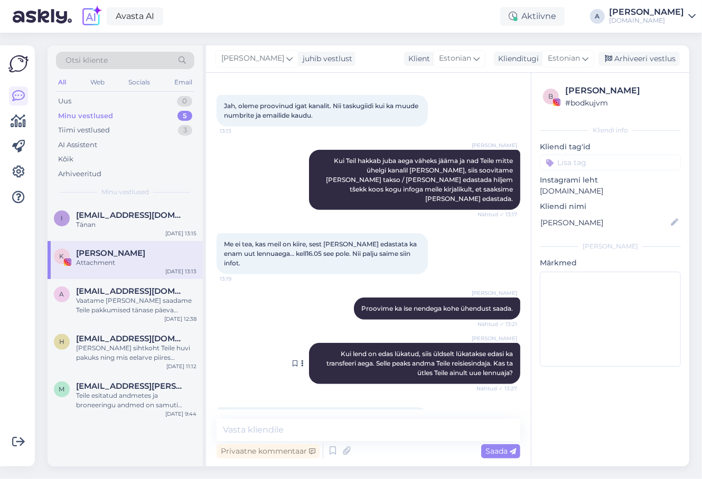
scroll to position [354, 0]
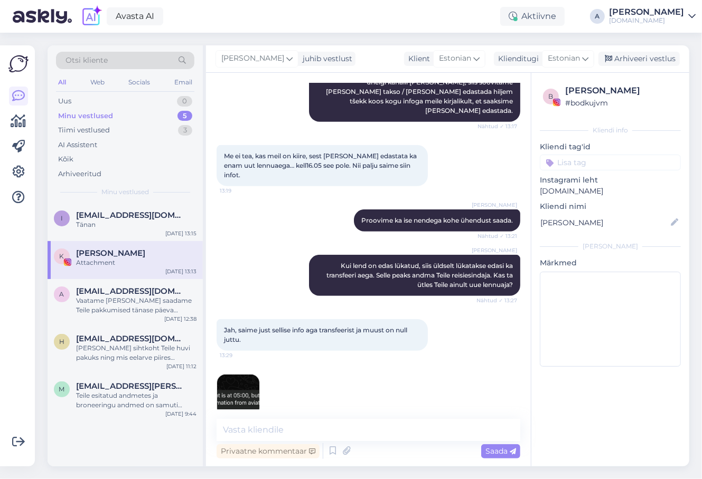
click at [239, 375] on img at bounding box center [238, 396] width 42 height 42
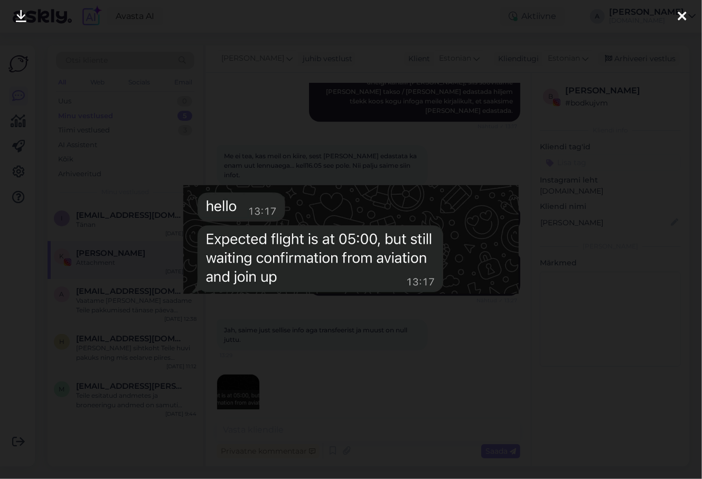
click at [327, 154] on div at bounding box center [351, 239] width 702 height 479
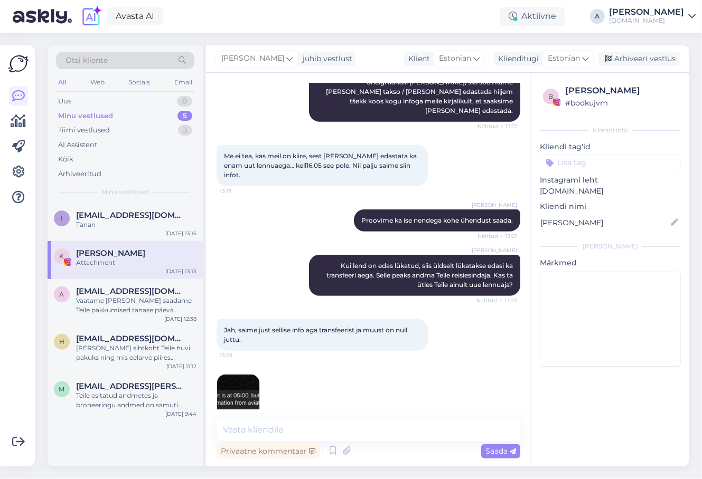
click at [249, 375] on img at bounding box center [238, 396] width 42 height 42
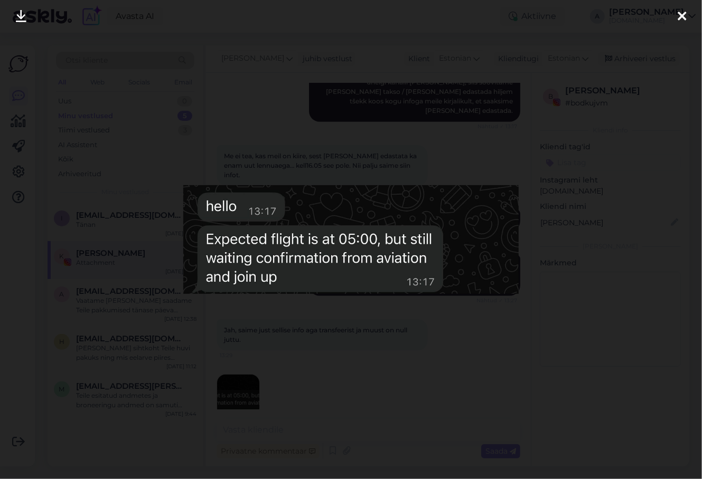
click at [324, 318] on div at bounding box center [351, 239] width 702 height 479
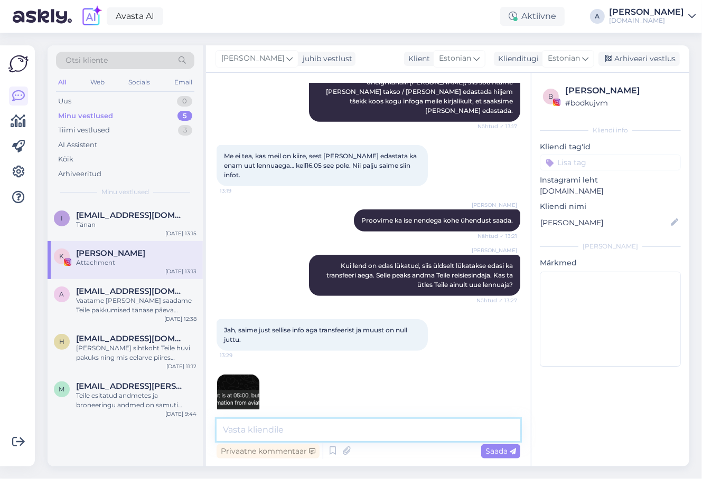
click at [328, 431] on textarea at bounding box center [368, 430] width 304 height 22
click at [237, 377] on img at bounding box center [238, 396] width 42 height 42
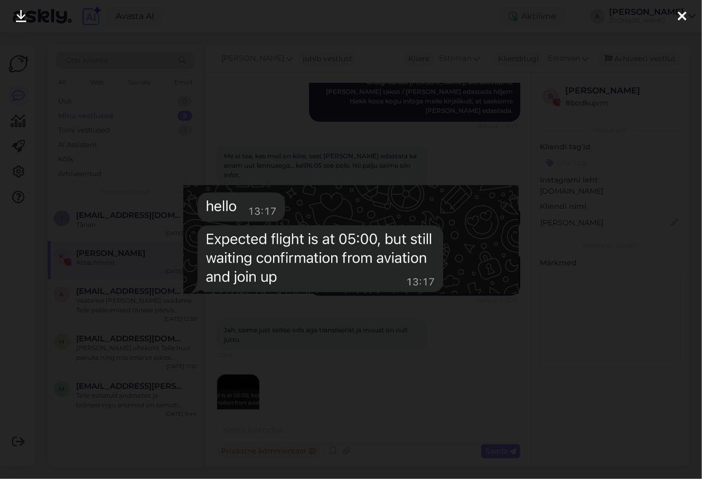
click at [339, 368] on div at bounding box center [351, 239] width 702 height 479
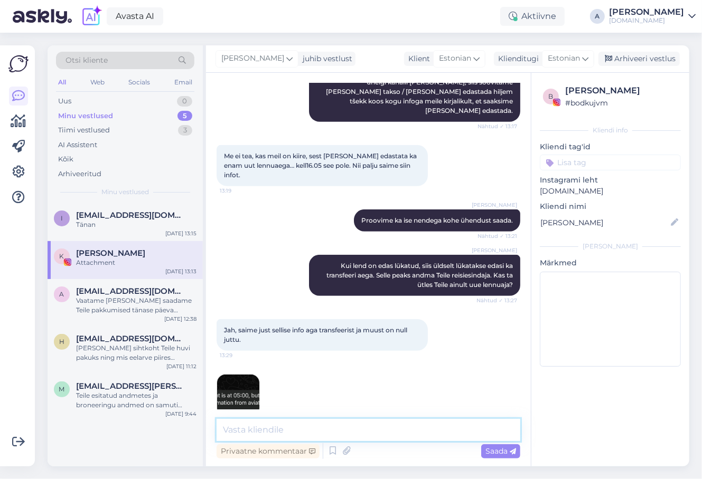
click at [327, 429] on textarea at bounding box center [368, 430] width 304 height 22
type textarea "N"
type textarea "S"
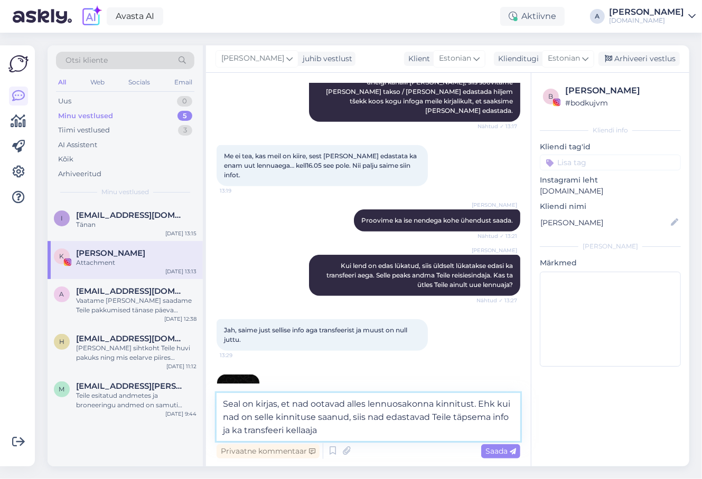
type textarea "Seal on kirjas, et nad ootavad alles lennuosakonna kinnitust. Ehk kui nad on se…"
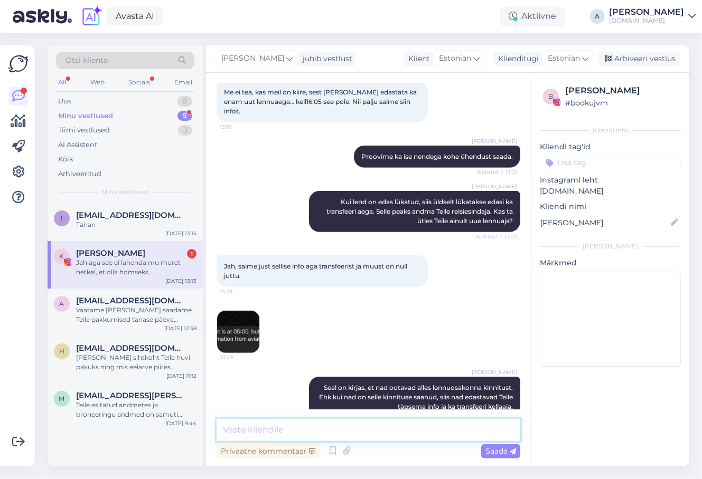
scroll to position [493, 0]
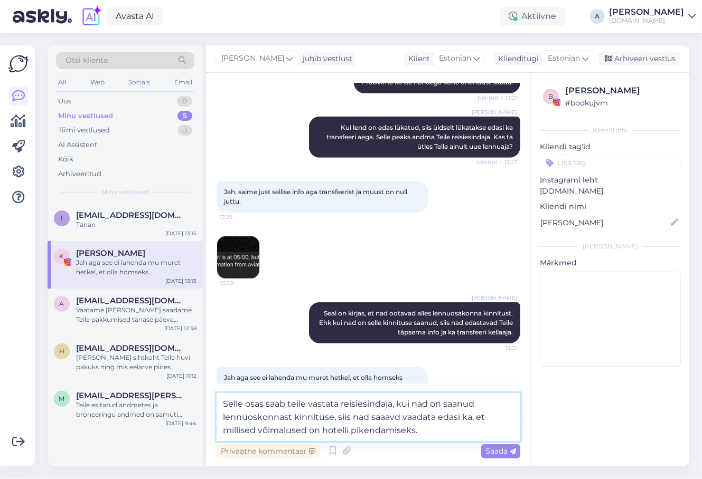
click at [256, 417] on textarea "Selle osas saab teile vastata reisiesindaja, kui nad on saanud lennuoskonnast k…" at bounding box center [368, 417] width 304 height 48
click at [394, 418] on textarea "Selle osas saab teile vastata reisiesindaja, kui nad on saanud lennuosakonnast …" at bounding box center [368, 417] width 304 height 48
type textarea "Selle osas saab teile vastata reisiesindaja, kui nad on saanud lennuosakonnast …"
click at [474, 433] on textarea "Selle osas saab teile vastata reisiesindaja, kui nad on saanud lennuosakonnast …" at bounding box center [368, 417] width 304 height 48
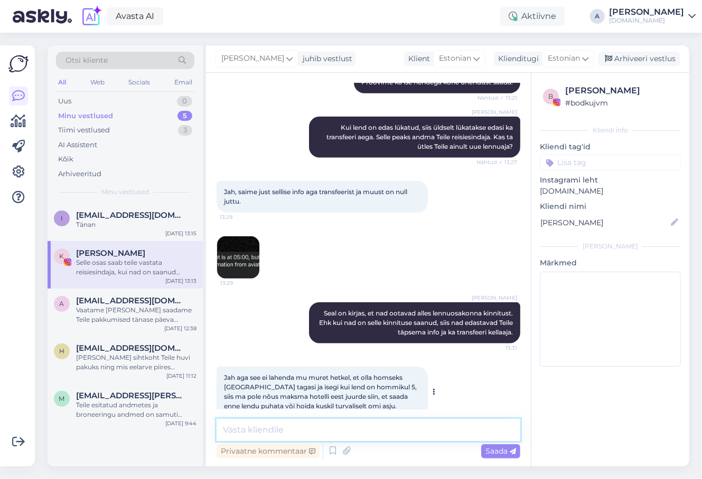
scroll to position [556, 0]
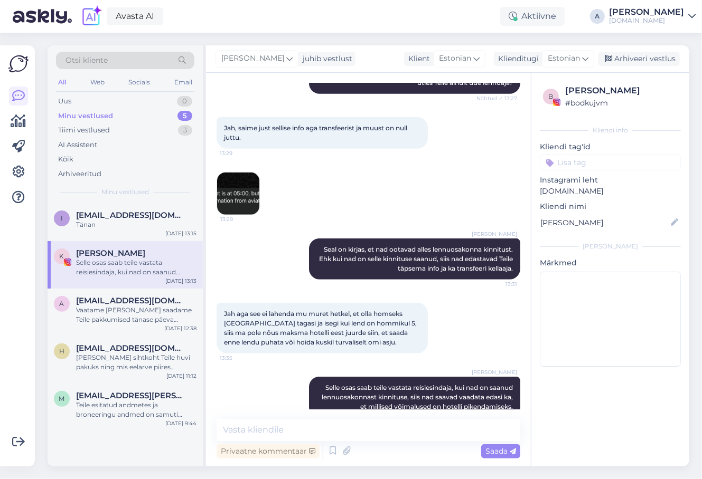
click at [384, 227] on div "[PERSON_NAME] on kirjas, et nad ootavad alles lennuosakonna kinnitust. Ehk kui …" at bounding box center [368, 259] width 304 height 64
click at [354, 443] on div "Privaatne kommentaar Saada" at bounding box center [368, 451] width 304 height 20
click at [354, 432] on textarea at bounding box center [368, 430] width 304 height 22
type textarea "<"
type textarea "k"
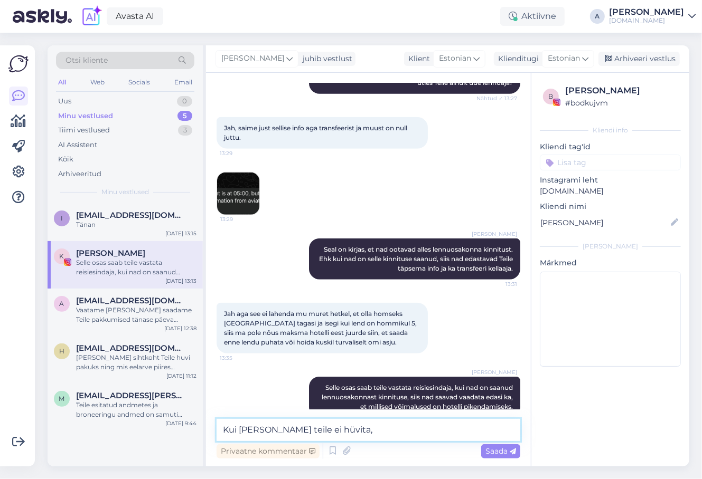
type textarea "Kui [PERSON_NAME] teile ei hüvita,"
click at [313, 431] on textarea "Kui [PERSON_NAME] teile ei hüvita," at bounding box center [368, 430] width 304 height 22
drag, startPoint x: 388, startPoint y: 432, endPoint x: 79, endPoint y: 424, distance: 308.9
click at [83, 426] on div "Otsi kliente All Web Socials Email Uus 0 Minu vestlused 5 Tiimi vestlused 3 AI …" at bounding box center [368, 255] width 641 height 421
type textarea "L"
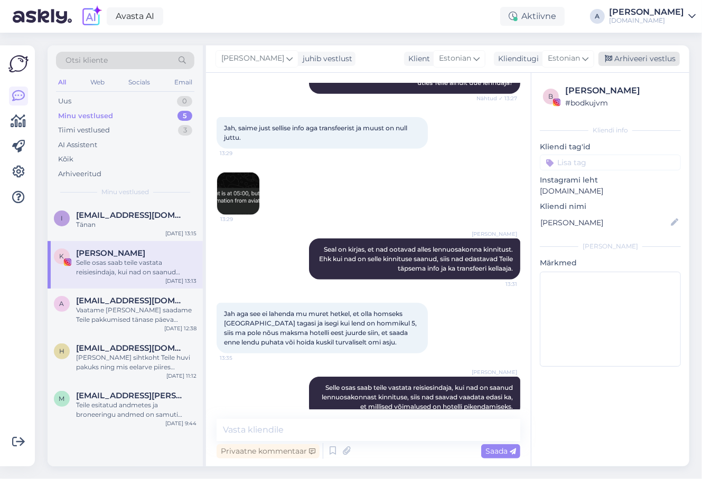
click at [650, 62] on div "Arhiveeri vestlus" at bounding box center [638, 59] width 81 height 14
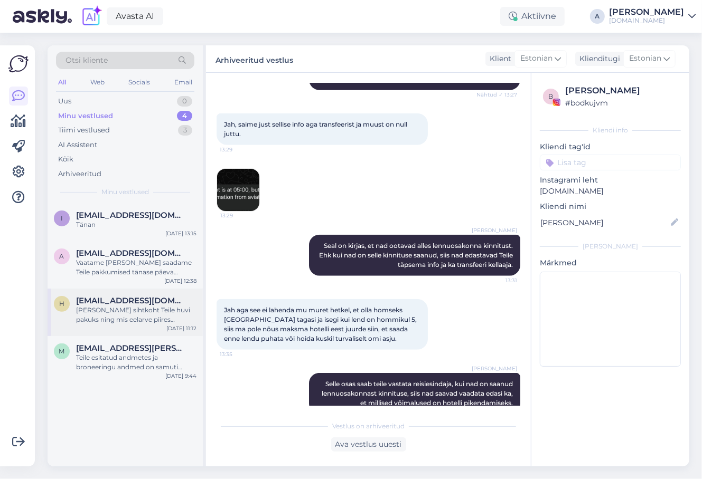
click at [145, 327] on div "h [EMAIL_ADDRESS][DOMAIN_NAME] Milline sihtkoht Teile huvi pakuks ning mis eela…" at bounding box center [125, 313] width 155 height 48
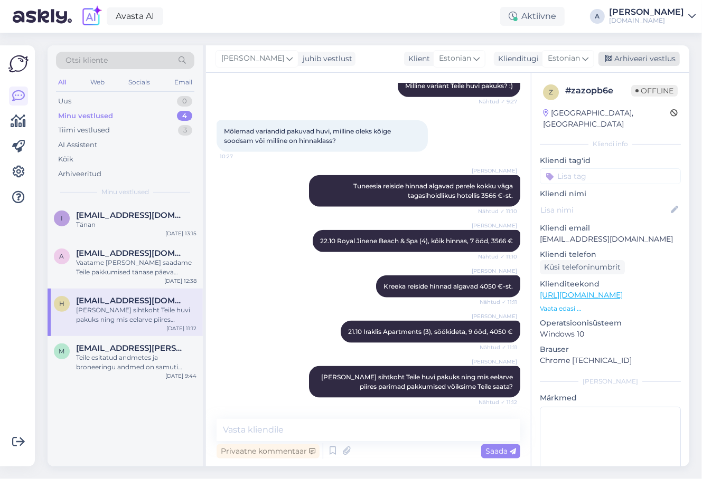
click at [630, 62] on div "Arhiveeri vestlus" at bounding box center [638, 59] width 81 height 14
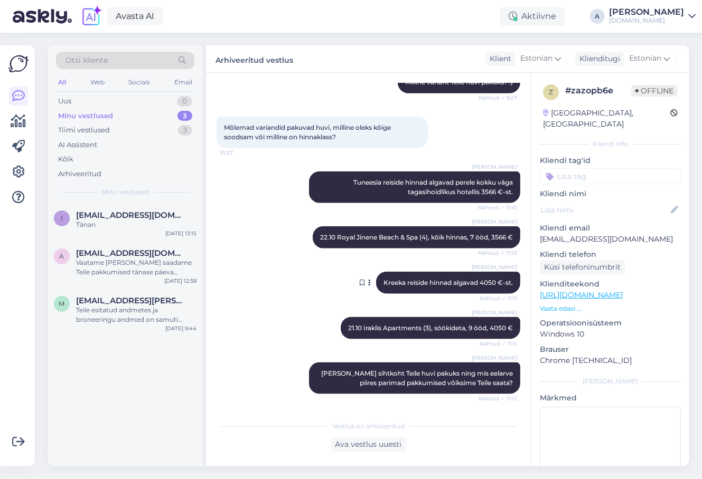
scroll to position [683, 0]
click at [135, 216] on span "[EMAIL_ADDRESS][DOMAIN_NAME]" at bounding box center [131, 216] width 110 height 10
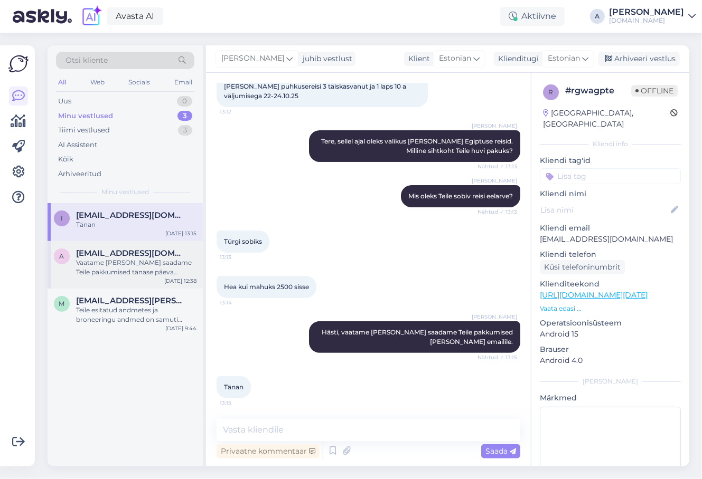
click at [146, 254] on span "[EMAIL_ADDRESS][DOMAIN_NAME]" at bounding box center [131, 254] width 110 height 10
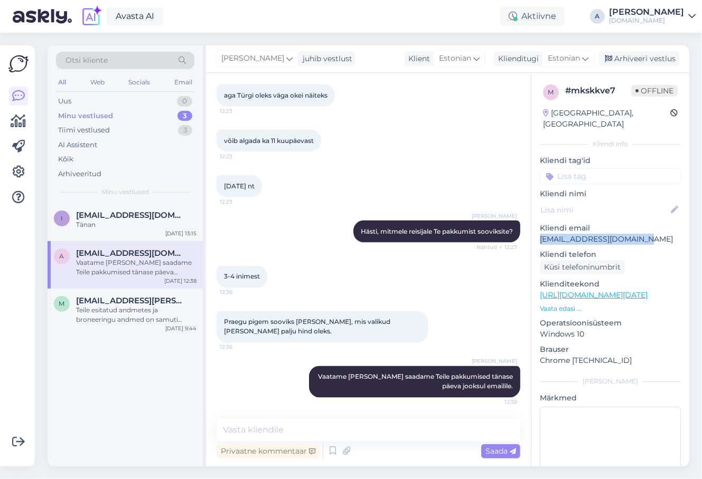
copy p "[EMAIL_ADDRESS][DOMAIN_NAME]"
drag, startPoint x: 648, startPoint y: 227, endPoint x: 541, endPoint y: 229, distance: 107.7
click at [541, 234] on p "[EMAIL_ADDRESS][DOMAIN_NAME]" at bounding box center [610, 239] width 141 height 11
click at [158, 219] on div "[EMAIL_ADDRESS][DOMAIN_NAME] Tänan" at bounding box center [136, 220] width 120 height 19
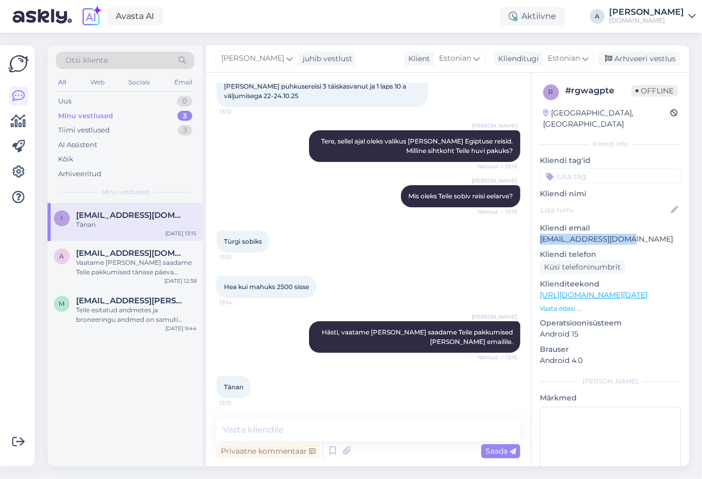
copy p "[EMAIL_ADDRESS][DOMAIN_NAME]"
drag, startPoint x: 627, startPoint y: 228, endPoint x: 532, endPoint y: 228, distance: 95.6
click at [532, 228] on div "r # rgwagpte Offline [GEOGRAPHIC_DATA], [GEOGRAPHIC_DATA] Kliendi info Kliendi …" at bounding box center [610, 295] width 158 height 445
click at [141, 96] on div "Uus 1" at bounding box center [125, 101] width 138 height 15
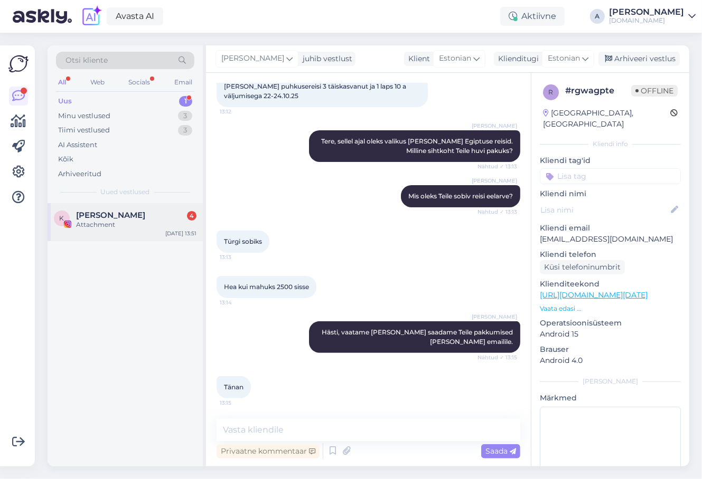
click at [157, 214] on div "Kaisa [DEMOGRAPHIC_DATA] 4" at bounding box center [136, 216] width 120 height 10
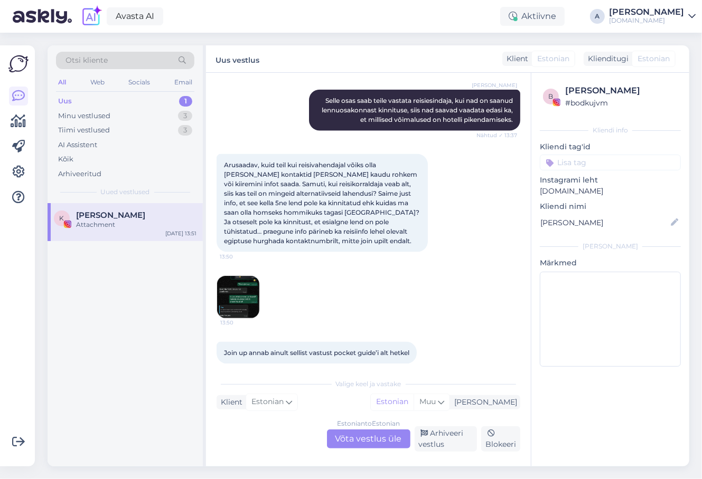
scroll to position [903, 0]
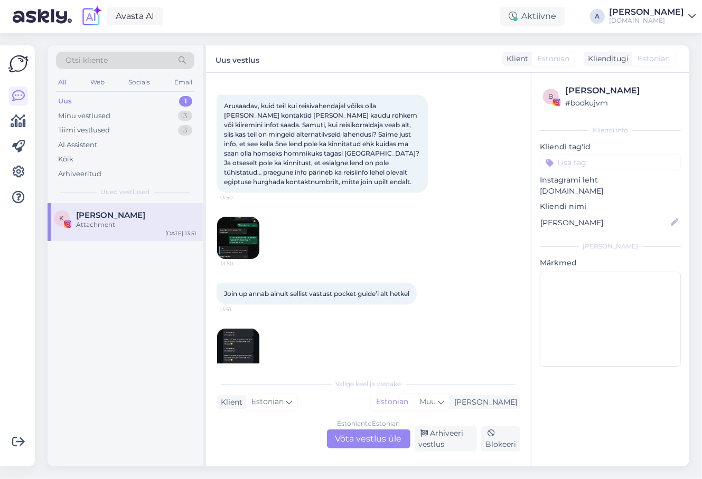
click at [389, 438] on div "Estonian to Estonian Võta vestlus üle" at bounding box center [368, 439] width 83 height 19
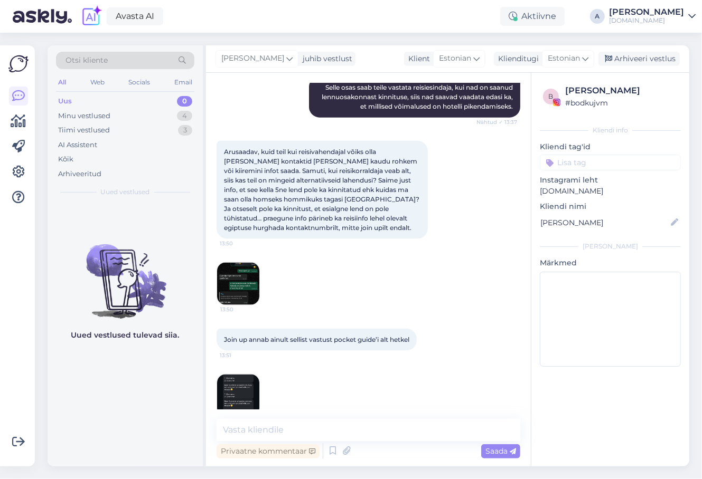
click at [254, 375] on img at bounding box center [238, 396] width 42 height 42
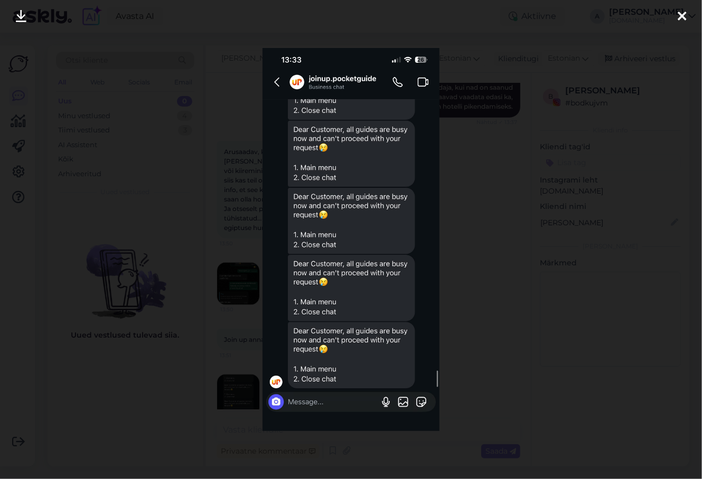
click at [515, 243] on div at bounding box center [351, 239] width 702 height 479
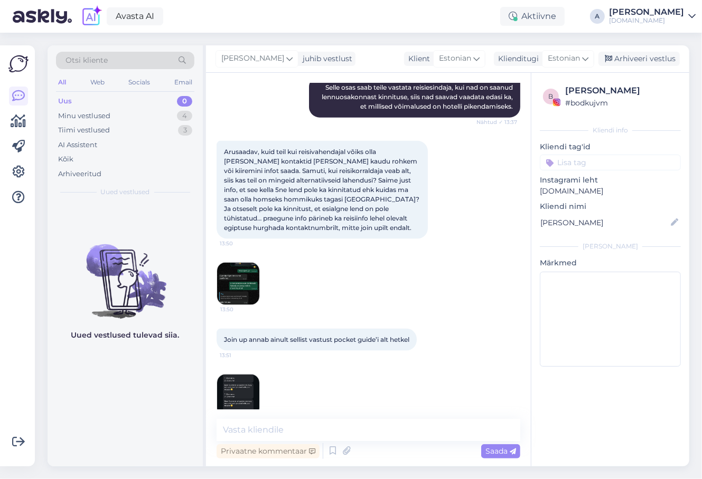
click at [160, 107] on div "Uus 0 Minu vestlused 4 Tiimi vestlused 3 AI Assistent Kõik Arhiveeritud" at bounding box center [125, 137] width 138 height 87
click at [168, 116] on div "Minu vestlused 4" at bounding box center [125, 116] width 138 height 15
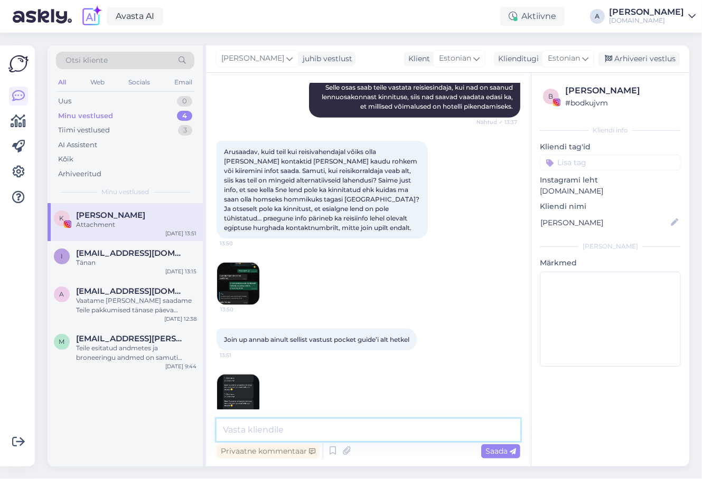
click at [365, 429] on textarea at bounding box center [368, 430] width 304 height 22
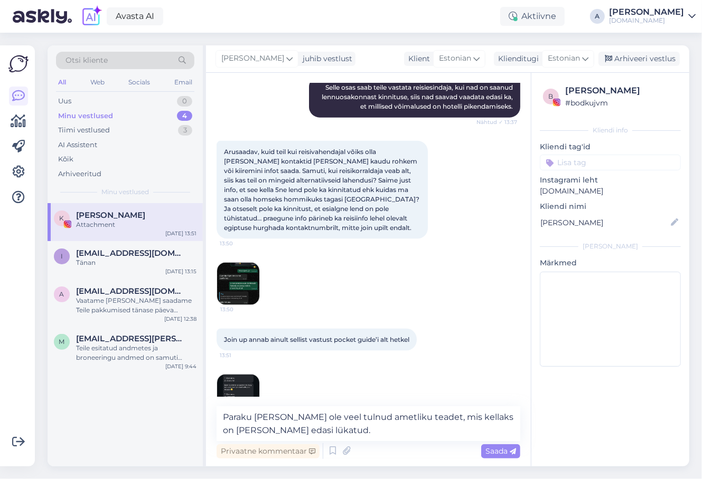
click at [254, 263] on img at bounding box center [238, 284] width 42 height 42
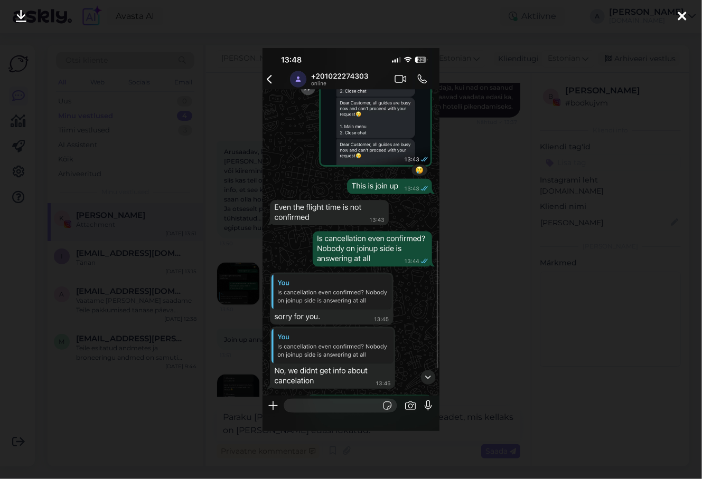
click at [502, 264] on div at bounding box center [351, 239] width 702 height 479
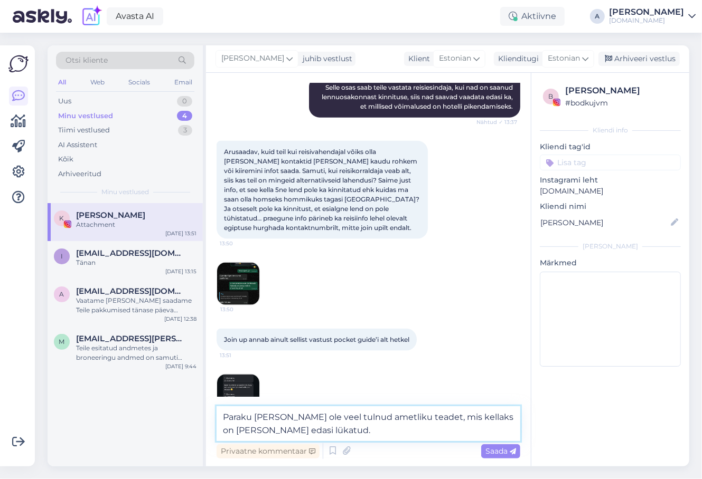
click at [427, 417] on textarea "Paraku [PERSON_NAME] ole veel tulnud ametliku teadet, mis kellaks on [PERSON_NA…" at bounding box center [368, 423] width 304 height 35
click at [389, 433] on textarea "Paraku [PERSON_NAME] ole veel tulnud ametliku teadet, kas ja mis kellaks on [PE…" at bounding box center [368, 423] width 304 height 35
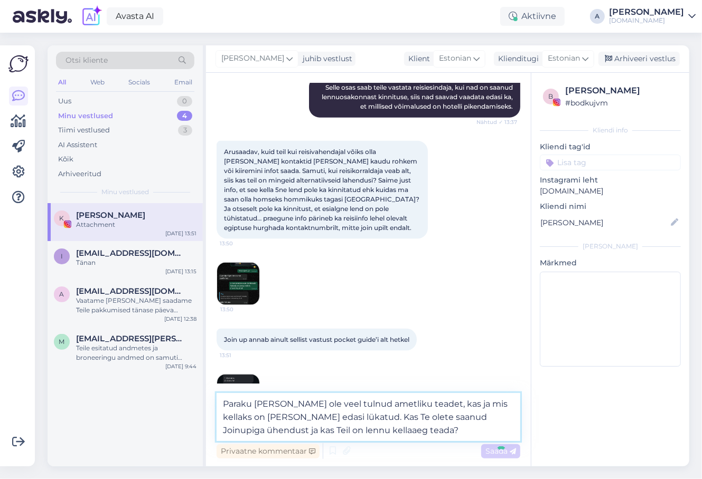
type textarea "Paraku [PERSON_NAME] ole veel tulnud ametliku teadet, kas ja mis kellaks on [PE…"
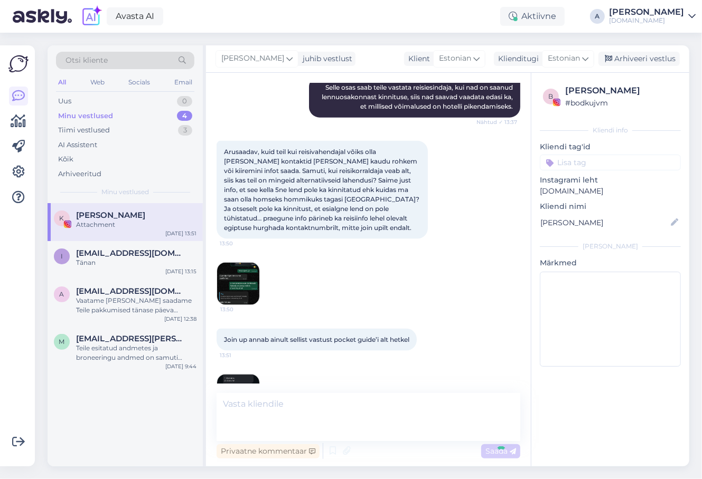
scroll to position [921, 0]
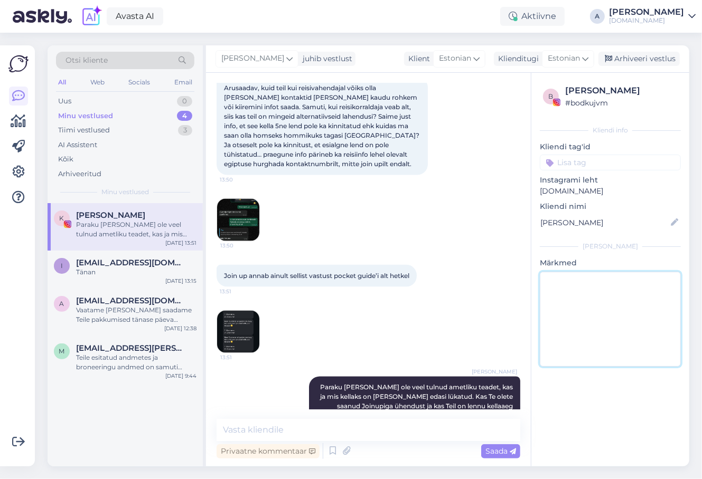
click at [654, 317] on textarea at bounding box center [610, 319] width 141 height 95
click at [579, 411] on div "b Kaisa Ristikivi # bodkujvm Kliendi info Kliendi tag'id Instagrami leht [DOMAI…" at bounding box center [610, 270] width 158 height 394
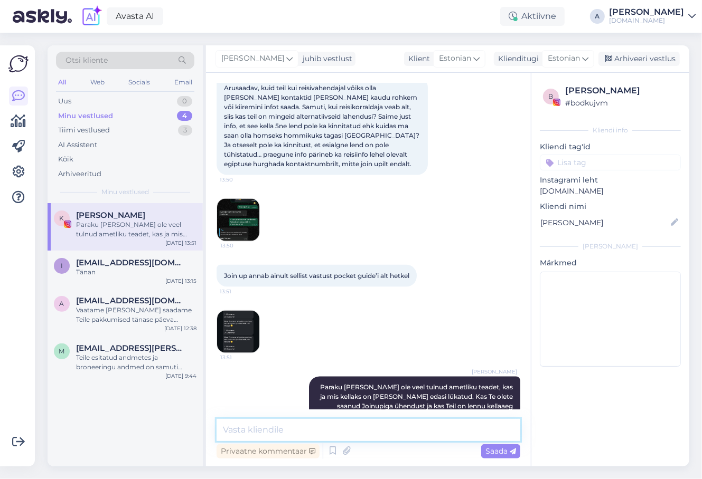
click at [410, 439] on textarea at bounding box center [368, 430] width 304 height 22
copy div "[PERSON_NAME]"
drag, startPoint x: 624, startPoint y: 89, endPoint x: 564, endPoint y: 92, distance: 60.3
click at [564, 92] on div "b Kaisa Ristikivi # bodkujvm" at bounding box center [610, 96] width 135 height 24
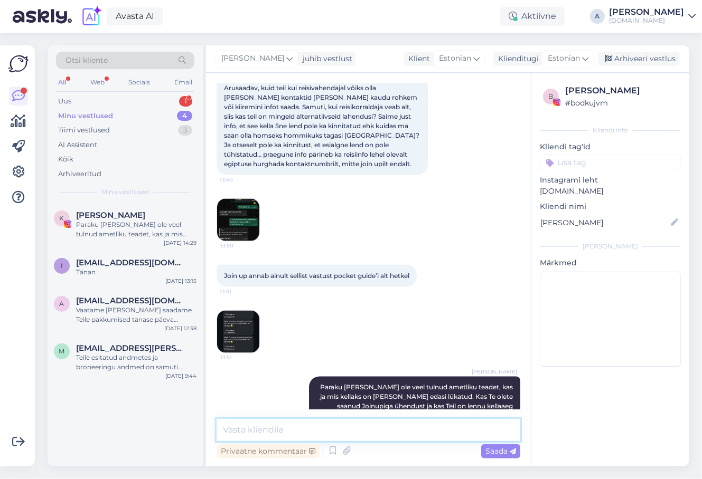
click at [353, 424] on textarea at bounding box center [368, 430] width 304 height 22
click at [645, 54] on div "Arhiveeri vestlus" at bounding box center [638, 59] width 81 height 14
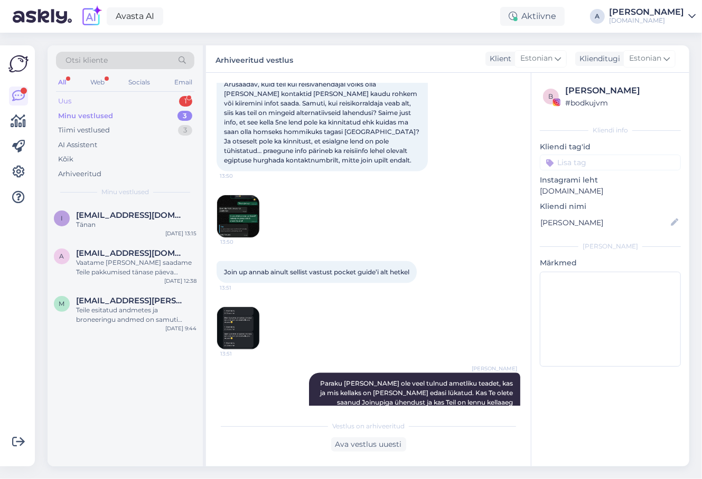
click at [122, 102] on div "Uus 1" at bounding box center [125, 101] width 138 height 15
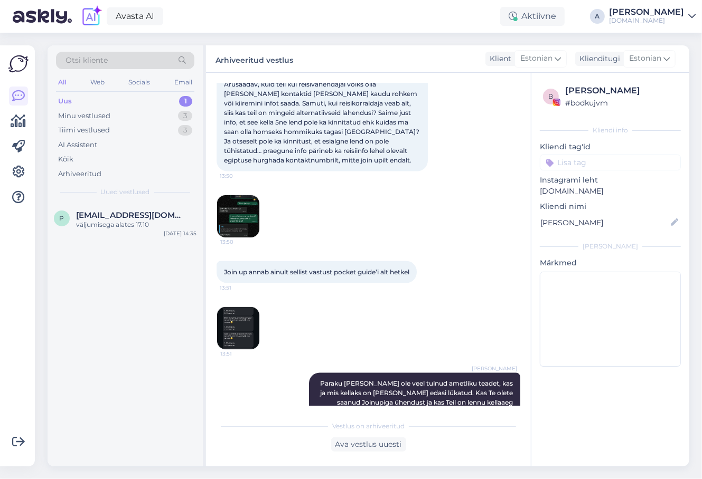
click at [140, 202] on div "Otsi kliente All Web Socials Email Uus 1 Minu vestlused 3 Tiimi vestlused 3 AI …" at bounding box center [125, 124] width 155 height 158
click at [141, 211] on span "[EMAIL_ADDRESS][DOMAIN_NAME]" at bounding box center [131, 216] width 110 height 10
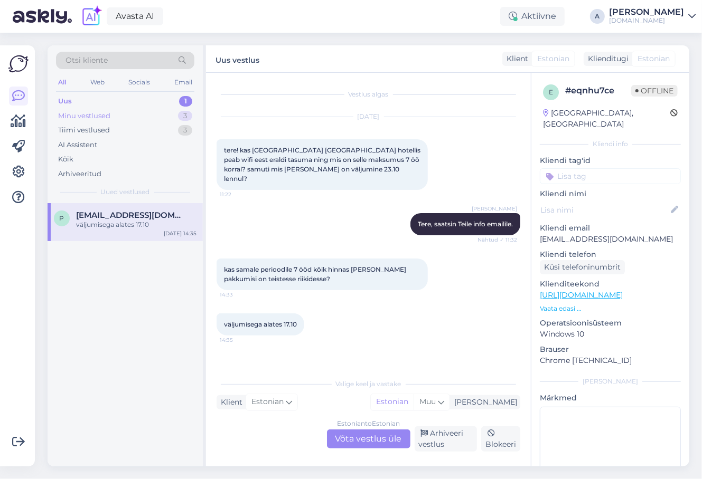
click at [152, 113] on div "Minu vestlused 3" at bounding box center [125, 116] width 138 height 15
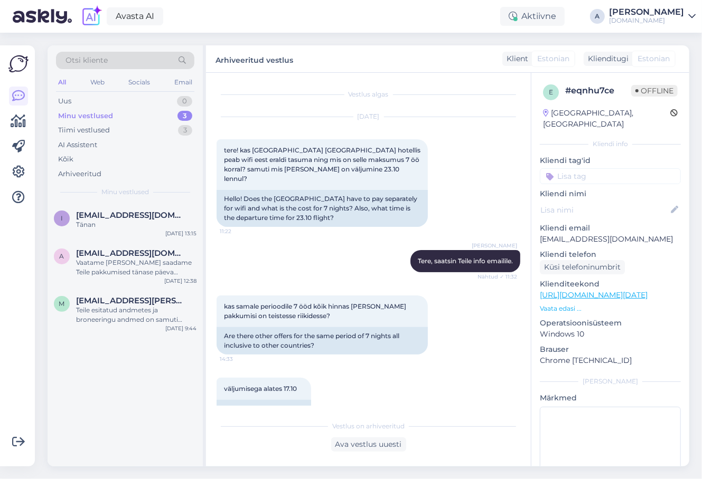
scroll to position [135, 0]
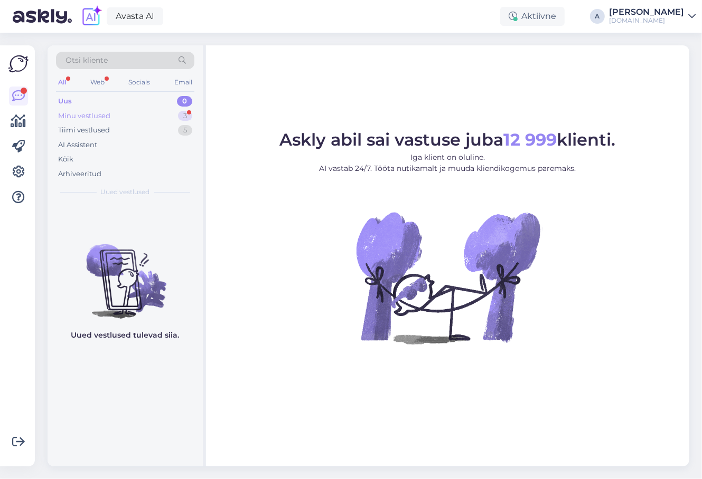
click at [177, 114] on div "Minu vestlused 3" at bounding box center [125, 116] width 138 height 15
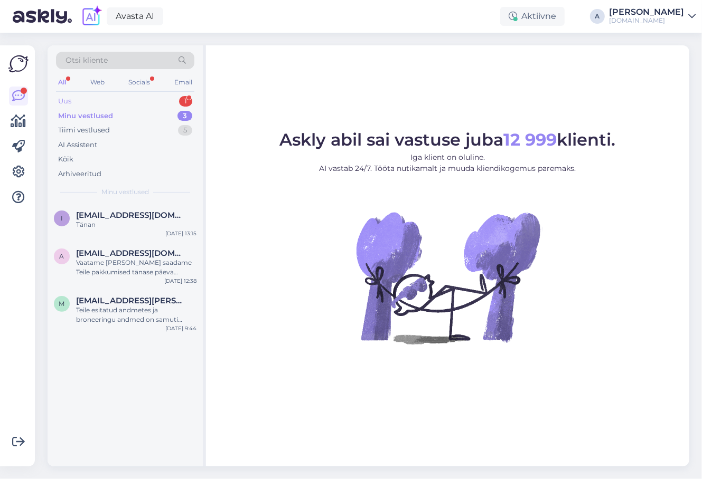
click at [181, 104] on div "1" at bounding box center [185, 101] width 13 height 11
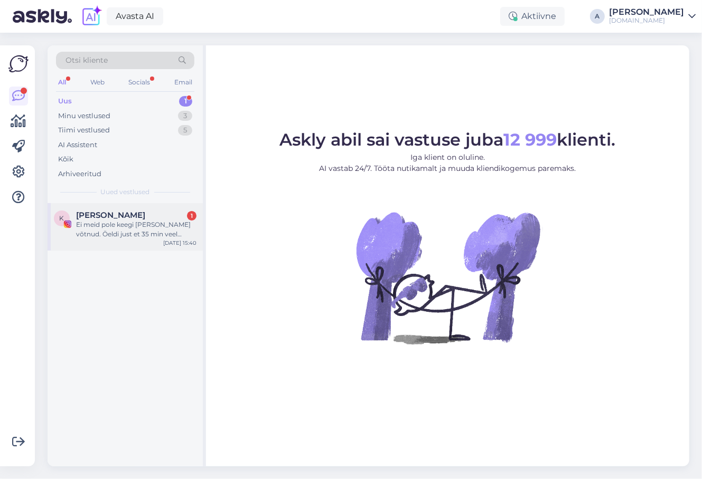
click at [169, 242] on div "Oct 12 15:40" at bounding box center [179, 243] width 33 height 8
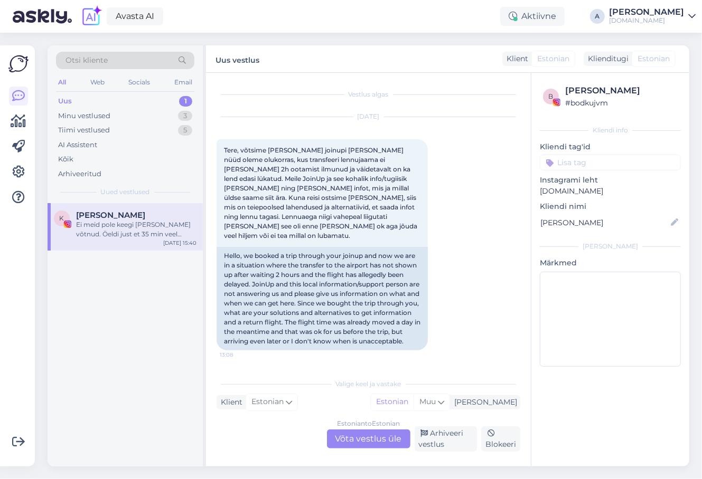
scroll to position [1477, 0]
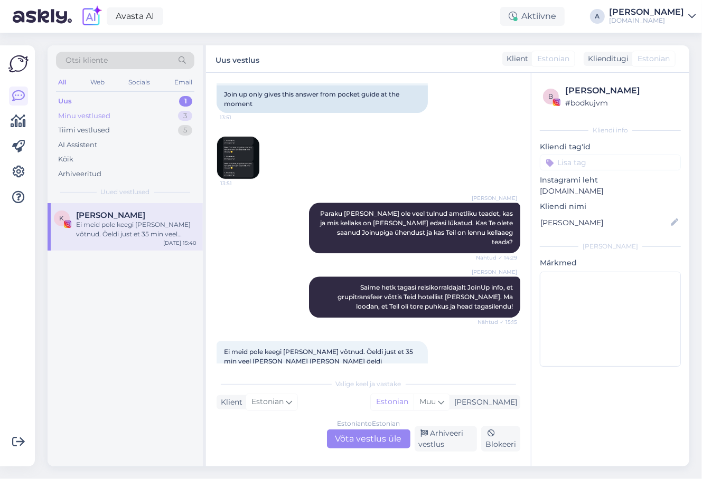
click at [140, 117] on div "Minu vestlused 3" at bounding box center [125, 116] width 138 height 15
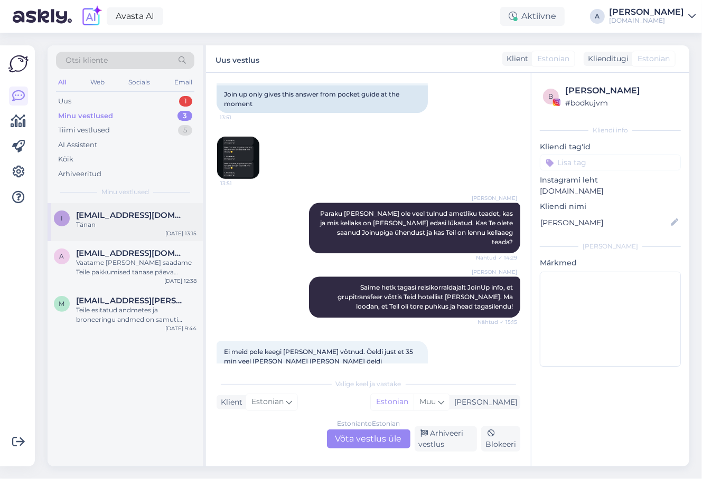
click at [139, 232] on div "i ivarpips@hotmail.com Tänan Oct 12 13:15" at bounding box center [125, 222] width 155 height 38
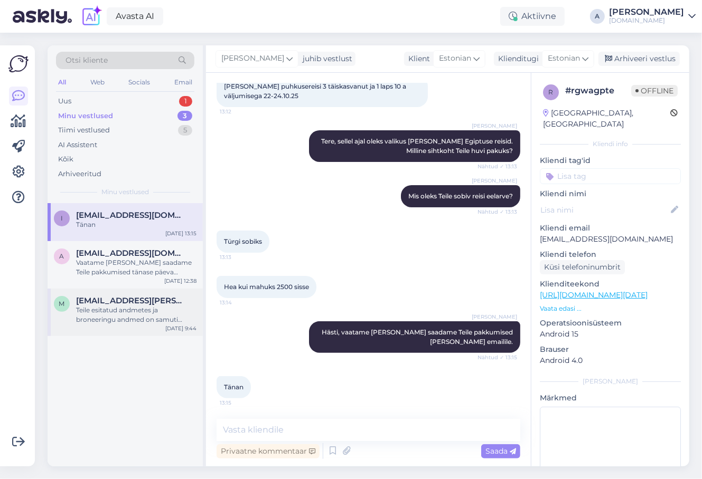
click at [167, 324] on div "Teile esitatud andmetes ja broneeringu andmed on samuti õiged. Selles broneerim…" at bounding box center [136, 315] width 120 height 19
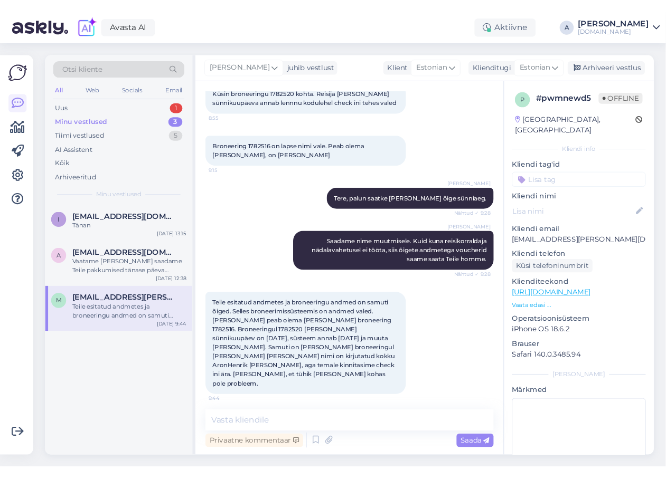
scroll to position [59, 0]
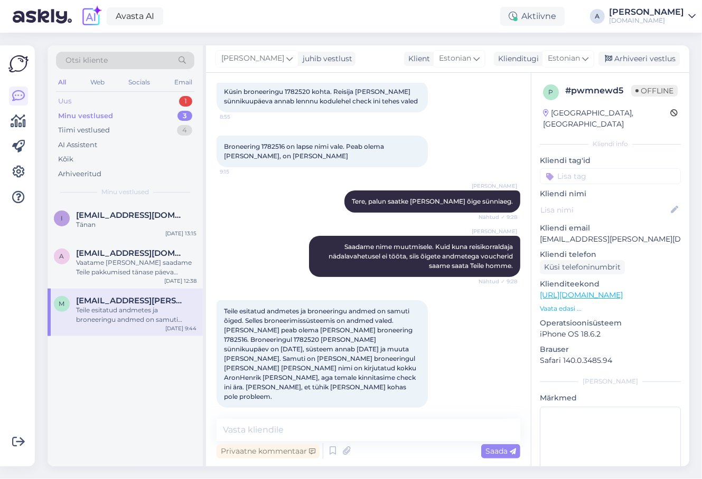
click at [107, 100] on div "Uus 1" at bounding box center [125, 101] width 138 height 15
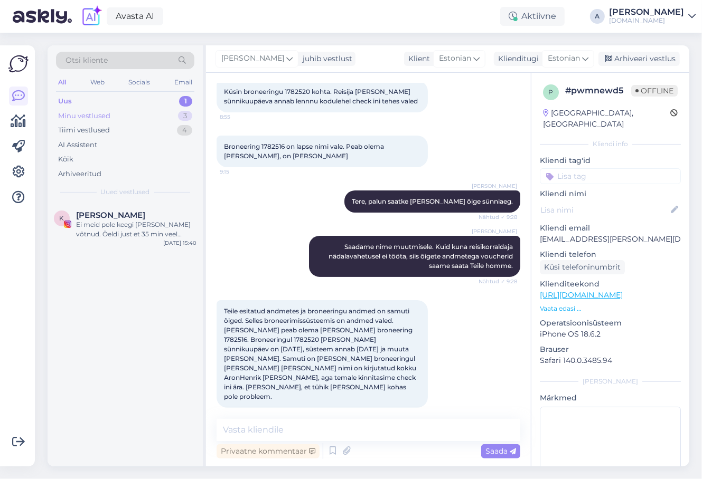
click at [118, 116] on div "Minu vestlused 3" at bounding box center [125, 116] width 138 height 15
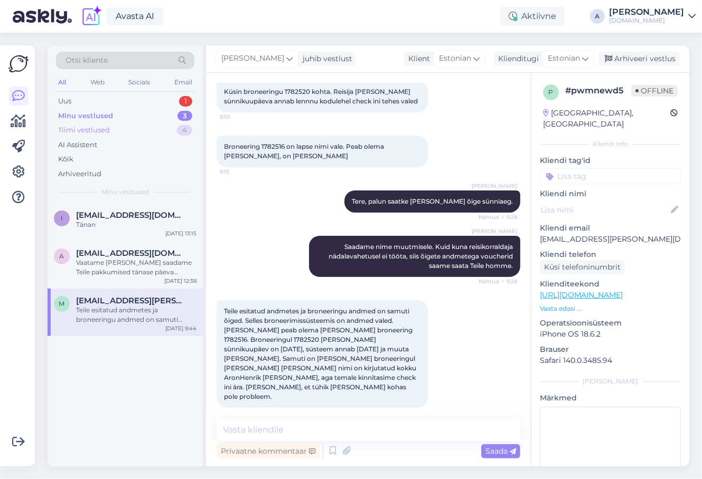
click at [131, 129] on div "Tiimi vestlused 4" at bounding box center [125, 130] width 138 height 15
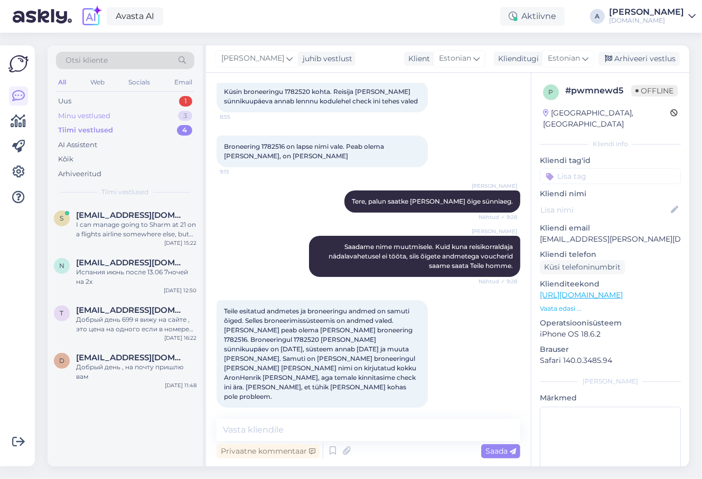
click at [133, 116] on div "Minu vestlused 3" at bounding box center [125, 116] width 138 height 15
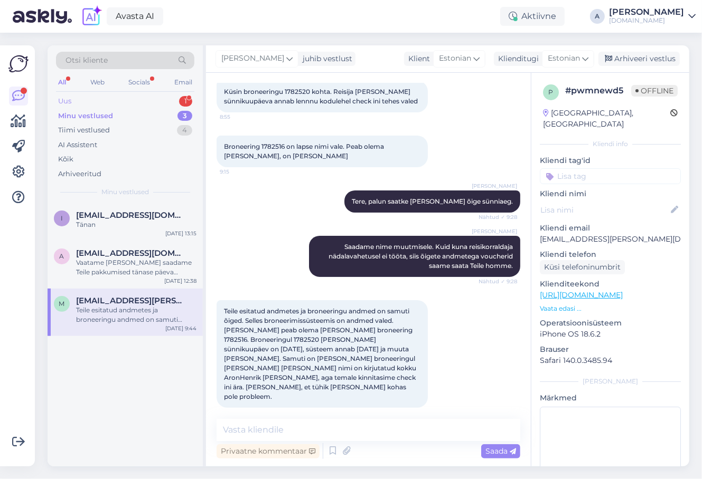
click at [166, 99] on div "Uus 1" at bounding box center [125, 101] width 138 height 15
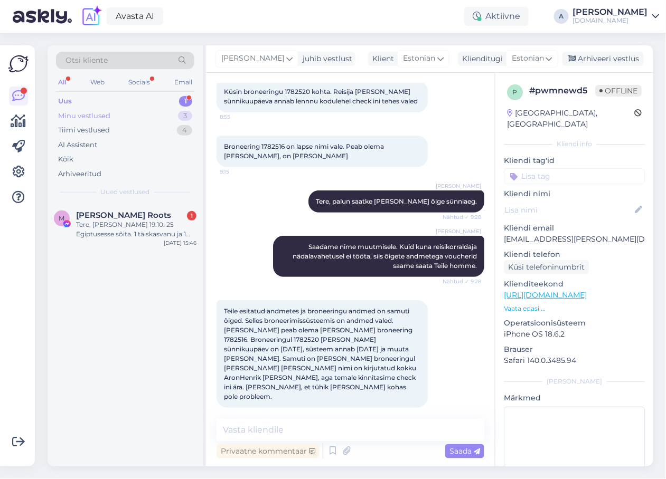
click at [168, 115] on div "Minu vestlused 3" at bounding box center [125, 116] width 138 height 15
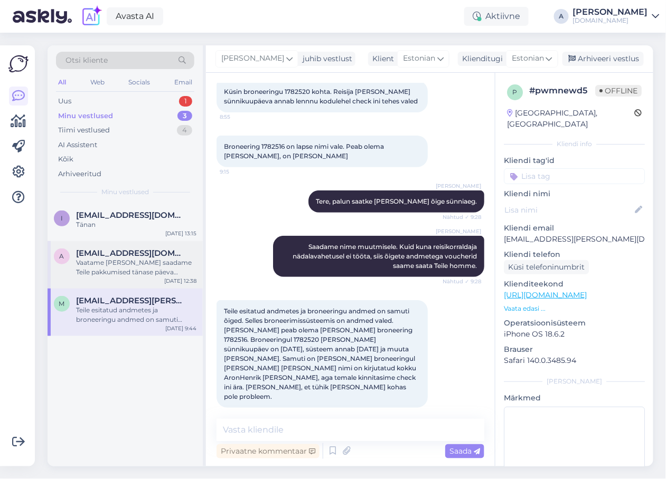
click at [131, 276] on div "Vaatame [PERSON_NAME] saadame Teile pakkumised tänase päeva jooksul emailile." at bounding box center [136, 267] width 120 height 19
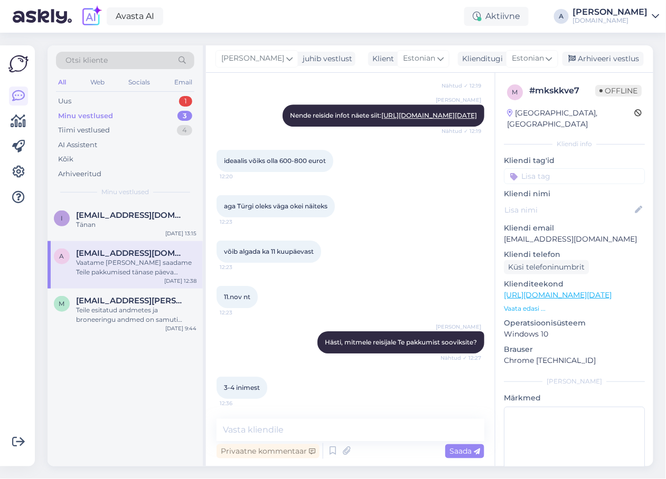
scroll to position [733, 0]
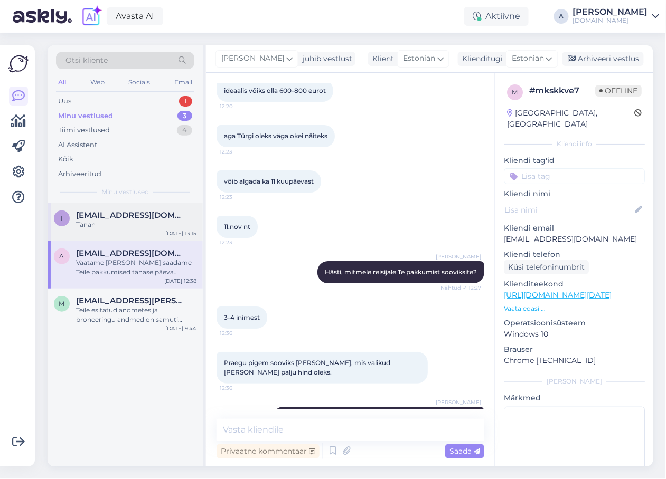
click at [136, 212] on span "[EMAIL_ADDRESS][DOMAIN_NAME]" at bounding box center [131, 216] width 110 height 10
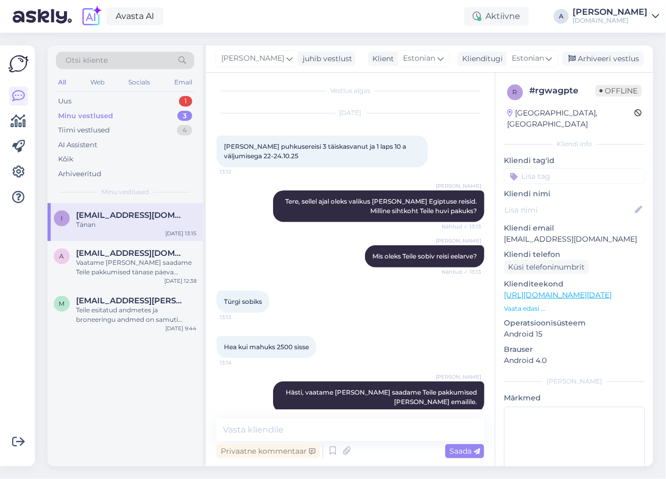
scroll to position [0, 0]
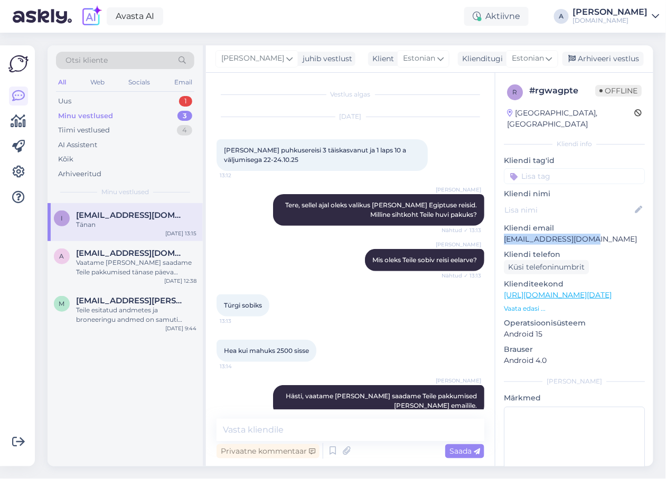
copy p "[EMAIL_ADDRESS][DOMAIN_NAME]"
drag, startPoint x: 611, startPoint y: 228, endPoint x: 60, endPoint y: 67, distance: 573.7
click at [498, 229] on div "r # rgwagpte Offline [GEOGRAPHIC_DATA], [GEOGRAPHIC_DATA] Kliendi info Kliendi …" at bounding box center [574, 295] width 158 height 445
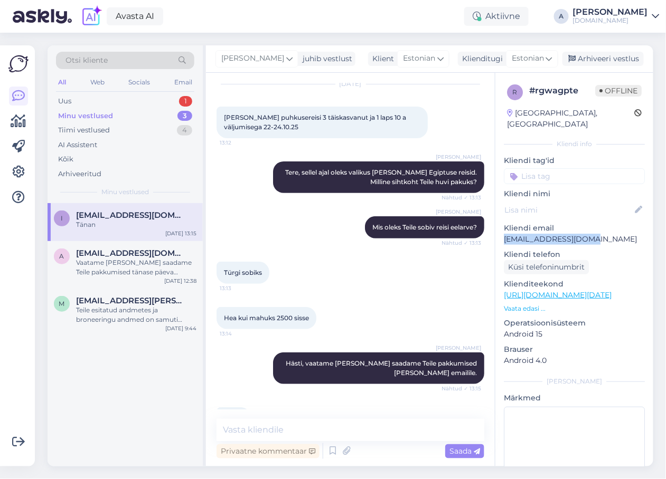
scroll to position [64, 0]
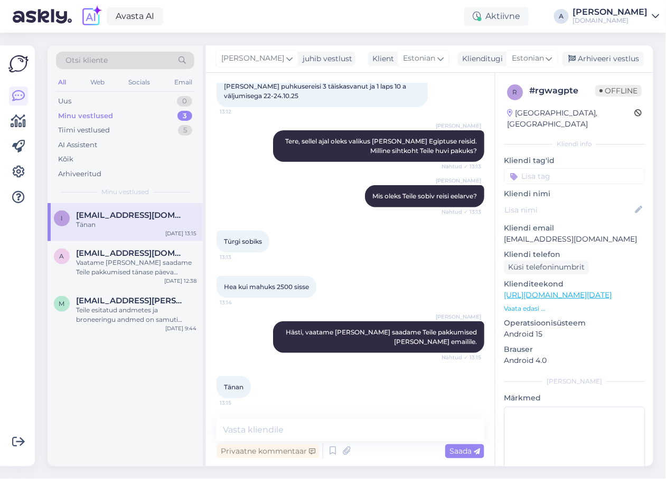
click at [578, 223] on p "Kliendi email" at bounding box center [574, 228] width 141 height 11
drag, startPoint x: 595, startPoint y: 230, endPoint x: 500, endPoint y: 229, distance: 95.6
click at [500, 229] on div "r # rgwagpte Offline [GEOGRAPHIC_DATA], [GEOGRAPHIC_DATA] Kliendi info Kliendi …" at bounding box center [574, 295] width 158 height 445
copy p "[EMAIL_ADDRESS][DOMAIN_NAME]"
click at [342, 431] on textarea at bounding box center [350, 430] width 268 height 22
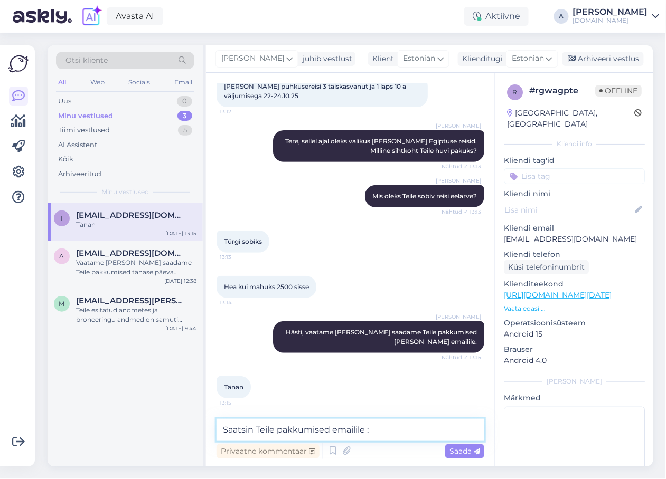
type textarea "Saatsin Teile pakkumised emailile :)"
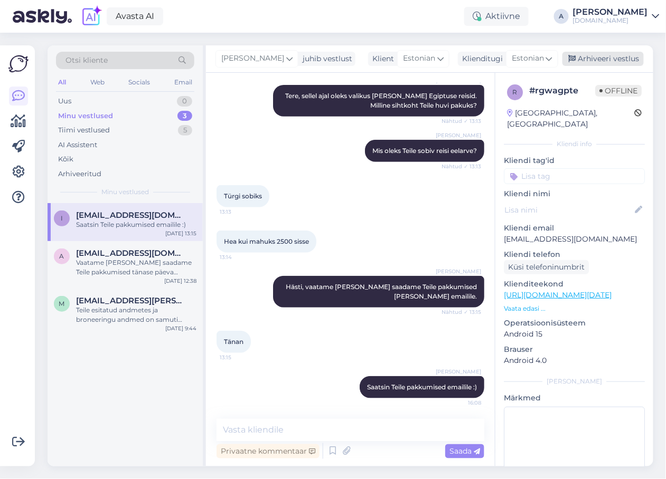
click at [594, 61] on div "Arhiveeri vestlus" at bounding box center [602, 59] width 81 height 14
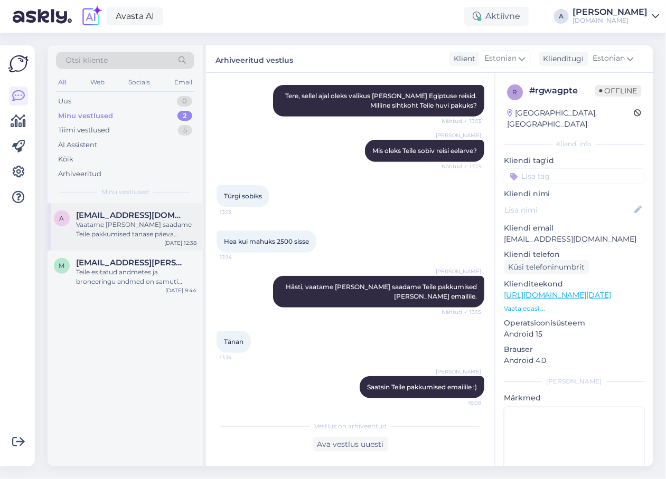
click at [157, 240] on div "a agarmaamarcus2@gmail.com Vaatame üle ja saadame Teile pakkumised tänase päeva…" at bounding box center [125, 227] width 155 height 48
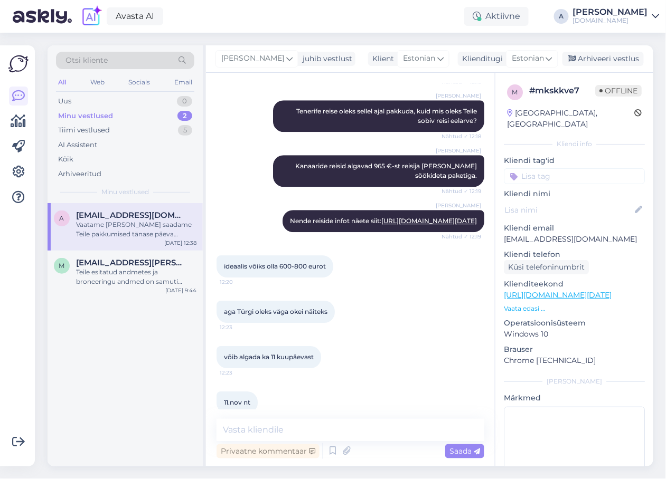
scroll to position [1026, 0]
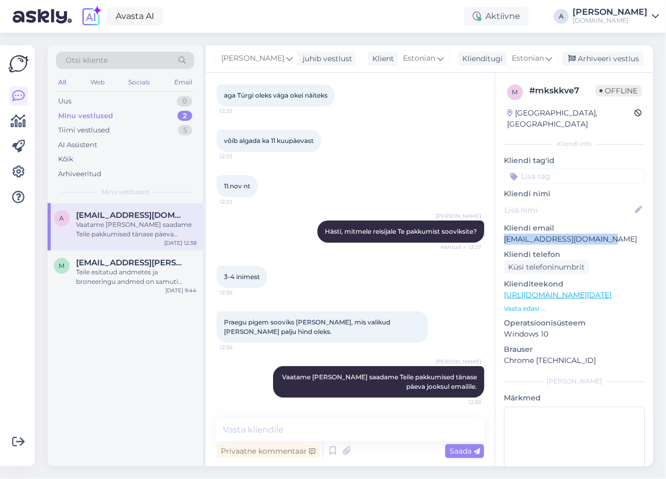
drag, startPoint x: 591, startPoint y: 231, endPoint x: 386, endPoint y: 174, distance: 212.8
click at [496, 234] on div "m # mkskkve7 Offline Estonia, Tartu Kliendi info Kliendi tag'id Kliendi nimi Kl…" at bounding box center [574, 295] width 158 height 445
copy p "[EMAIL_ADDRESS][DOMAIN_NAME]"
click at [357, 274] on div "3-4 inimest 12:36" at bounding box center [350, 276] width 268 height 45
drag, startPoint x: 614, startPoint y: 231, endPoint x: 501, endPoint y: 233, distance: 113.0
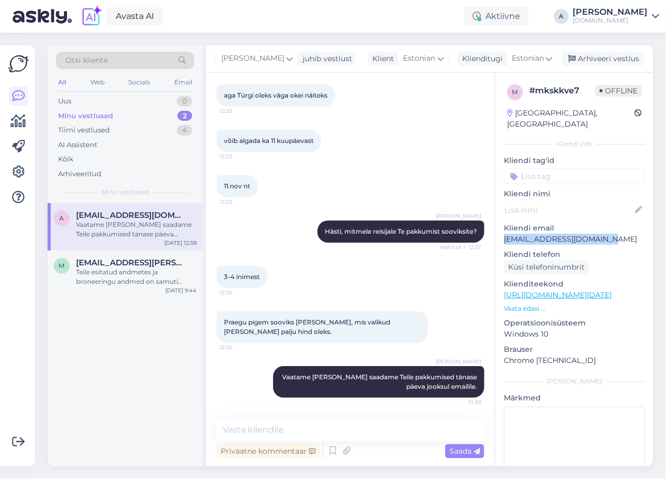
click at [501, 233] on div "m # mkskkve7 Offline Estonia, Tartu Kliendi info Kliendi tag'id Kliendi nimi Kl…" at bounding box center [574, 295] width 158 height 445
copy p "[EMAIL_ADDRESS][DOMAIN_NAME]"
click at [578, 290] on link "[URL][DOMAIN_NAME][DATE]" at bounding box center [558, 295] width 108 height 10
click at [311, 424] on textarea at bounding box center [350, 430] width 268 height 22
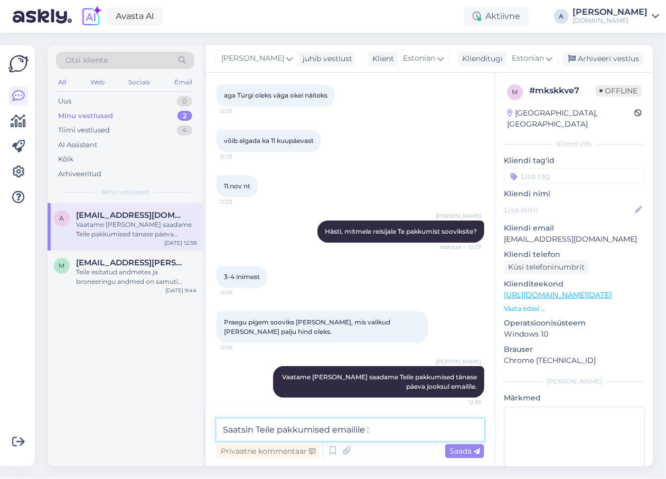
type textarea "Saatsin Teile pakkumised emailile :)"
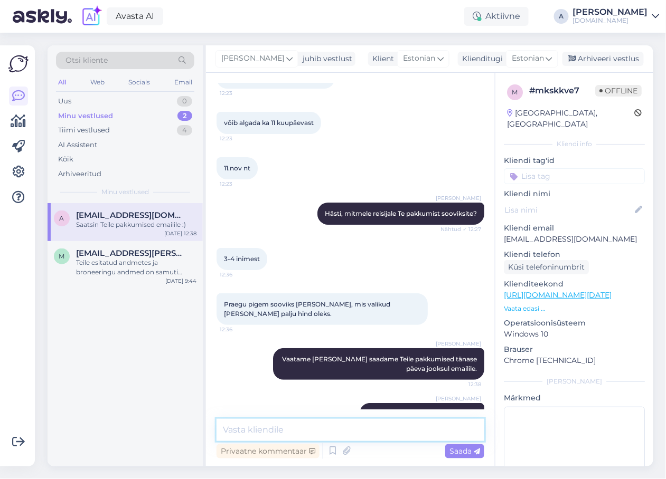
scroll to position [1072, 0]
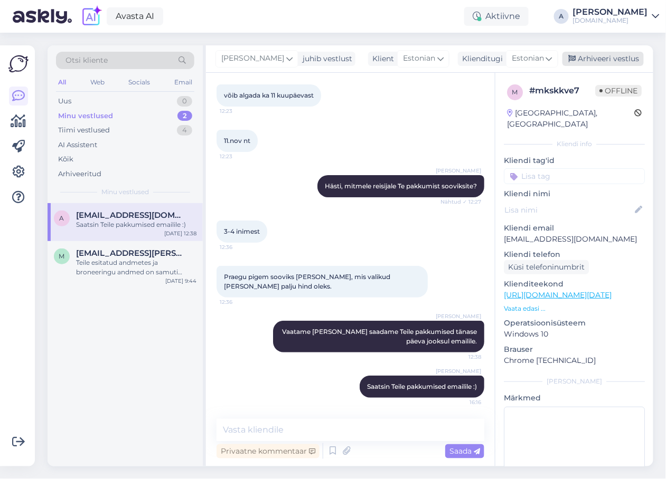
click at [584, 55] on div "Arhiveeri vestlus" at bounding box center [602, 59] width 81 height 14
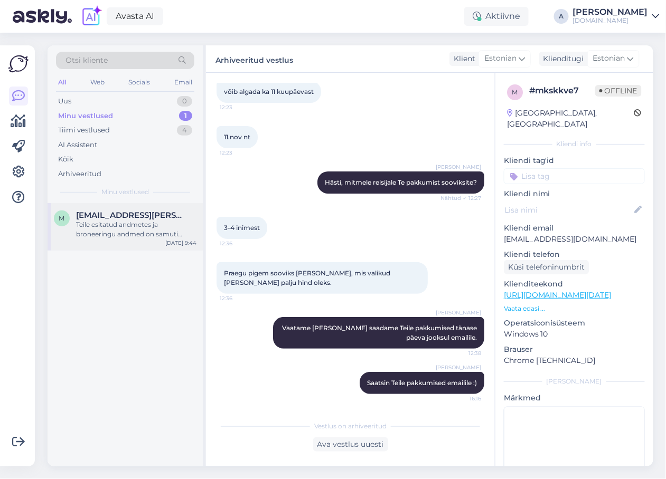
click at [130, 226] on div "Teile esitatud andmetes ja broneeringu andmed on samuti õiged. Selles broneerim…" at bounding box center [136, 229] width 120 height 19
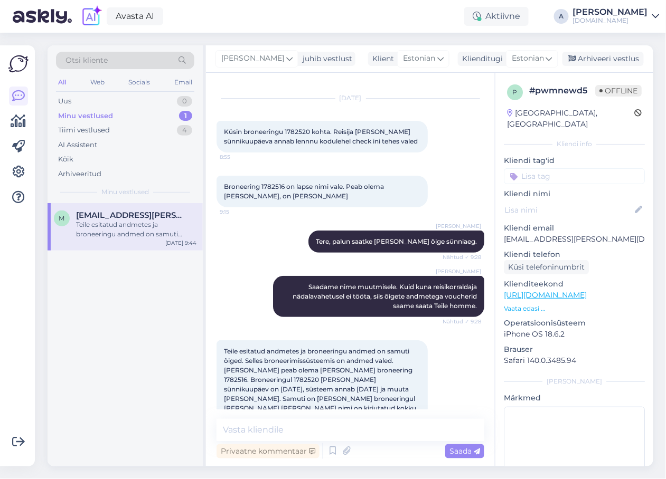
scroll to position [0, 0]
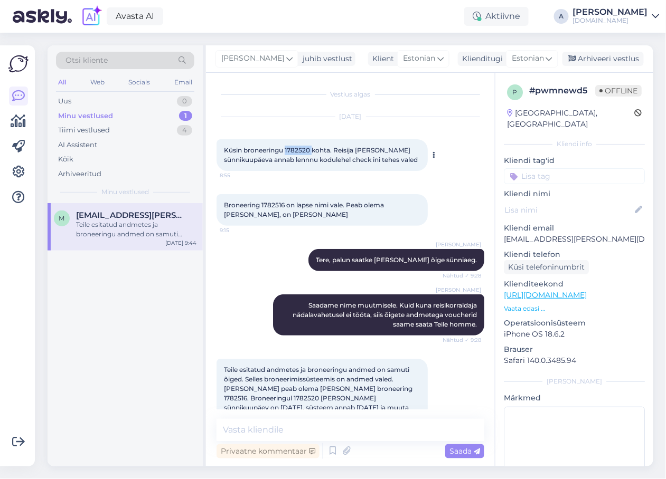
drag, startPoint x: 286, startPoint y: 147, endPoint x: 311, endPoint y: 151, distance: 25.6
click at [311, 151] on span "Küsin broneeringu 1782520 kohta. Reisija [PERSON_NAME] sünnikuupäeva annab lenn…" at bounding box center [321, 154] width 194 height 17
copy span "1782520"
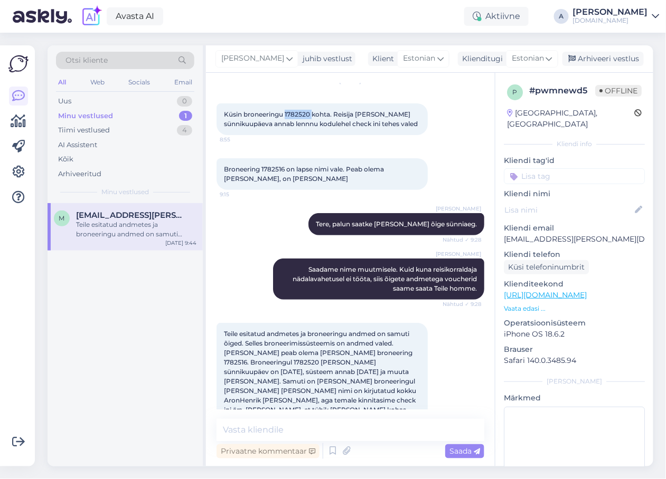
scroll to position [59, 0]
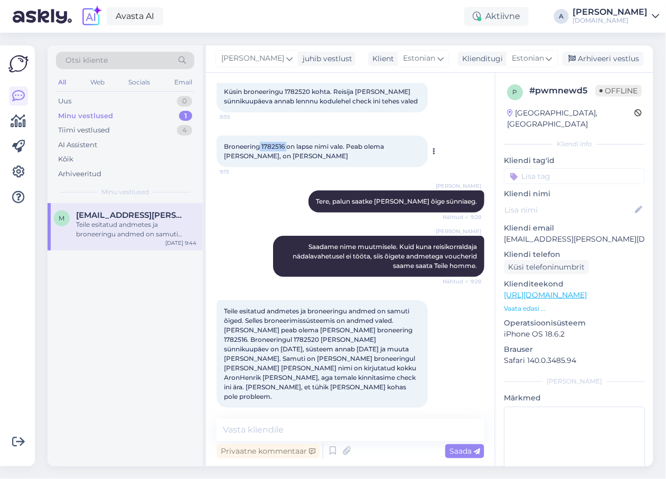
drag, startPoint x: 259, startPoint y: 154, endPoint x: 287, endPoint y: 154, distance: 27.5
click at [287, 154] on span "Broneering 1782516 on lapse nimi vale. Peab olema [PERSON_NAME], on [PERSON_NAM…" at bounding box center [305, 151] width 162 height 17
copy span "1782516"
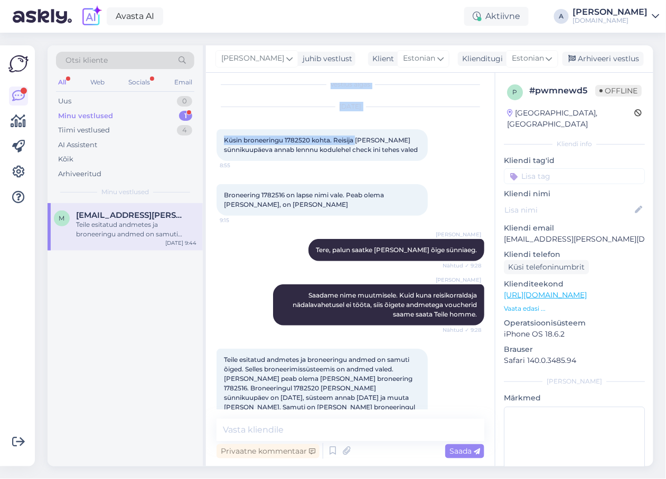
scroll to position [0, 0]
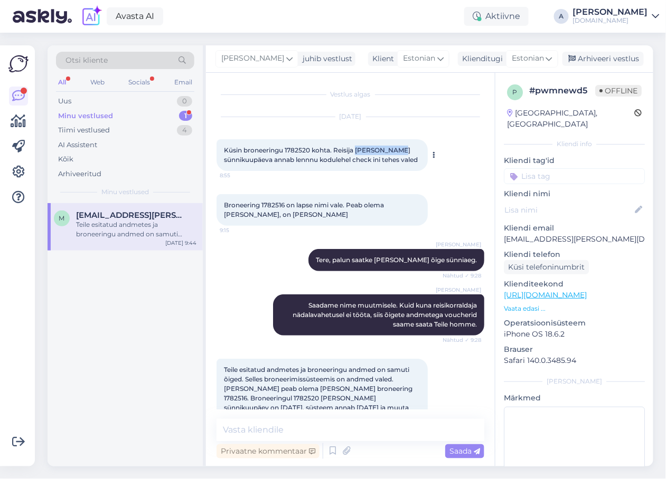
drag, startPoint x: 357, startPoint y: 89, endPoint x: 398, endPoint y: 149, distance: 72.5
click at [398, 149] on span "Küsin broneeringu 1782520 kohta. Reisija [PERSON_NAME] sünnikuupäeva annab lenn…" at bounding box center [321, 154] width 194 height 17
copy span "Andreas Abel"
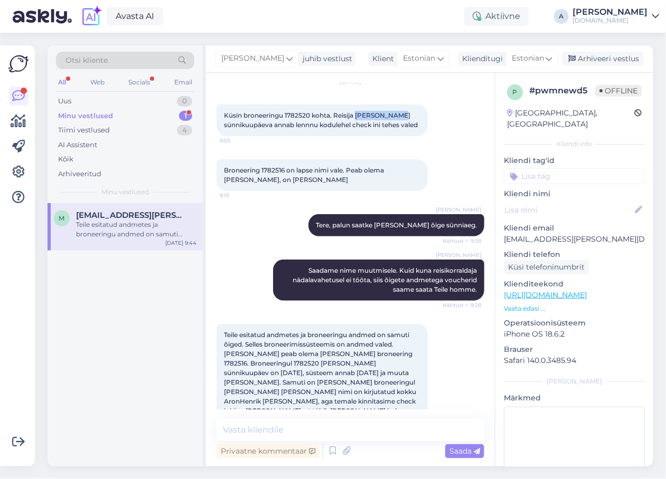
scroll to position [59, 0]
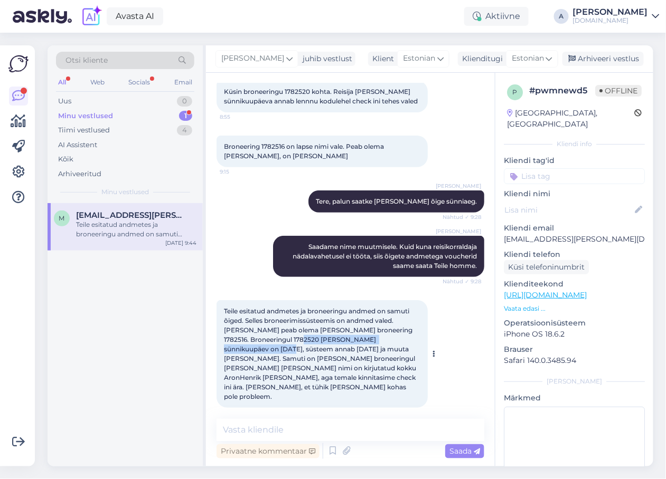
drag, startPoint x: 295, startPoint y: 348, endPoint x: 254, endPoint y: 357, distance: 41.5
click at [254, 357] on span "Teile esitatud andmetes ja broneeringu andmed on samuti õiged. Selles broneerim…" at bounding box center [321, 353] width 194 height 93
copy span "Andreas Abel sünnikuupäev on 17.03.2012"
drag, startPoint x: 353, startPoint y: 338, endPoint x: 376, endPoint y: 339, distance: 23.2
click at [376, 339] on span "Teile esitatud andmetes ja broneeringu andmed on samuti õiged. Selles broneerim…" at bounding box center [321, 353] width 194 height 93
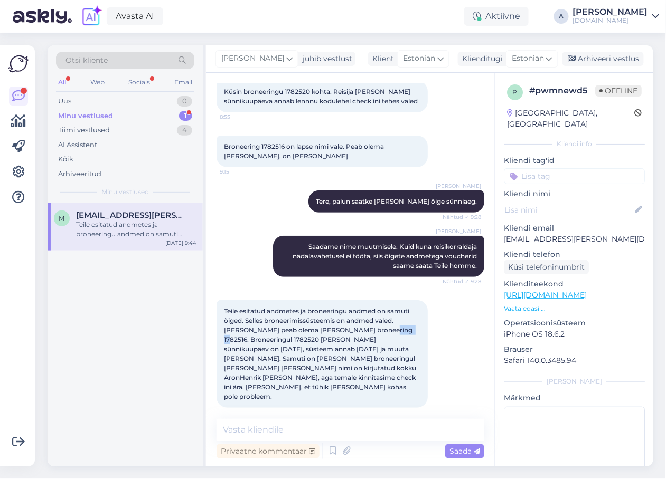
copy span "1782516"
drag, startPoint x: 240, startPoint y: 341, endPoint x: 314, endPoint y: 337, distance: 74.0
click at [314, 337] on span "Teile esitatud andmetes ja broneeringu andmed on samuti õiged. Selles broneerim…" at bounding box center [321, 353] width 194 height 93
copy span "peab olema Elena Abel"
click at [269, 311] on div "Teile esitatud andmetes ja broneeringu andmed on samuti õiged. Selles broneerim…" at bounding box center [321, 354] width 211 height 108
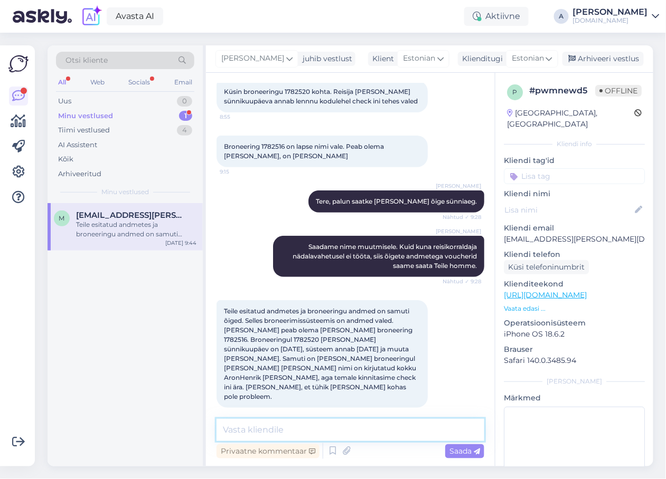
click at [309, 424] on textarea at bounding box center [350, 430] width 268 height 22
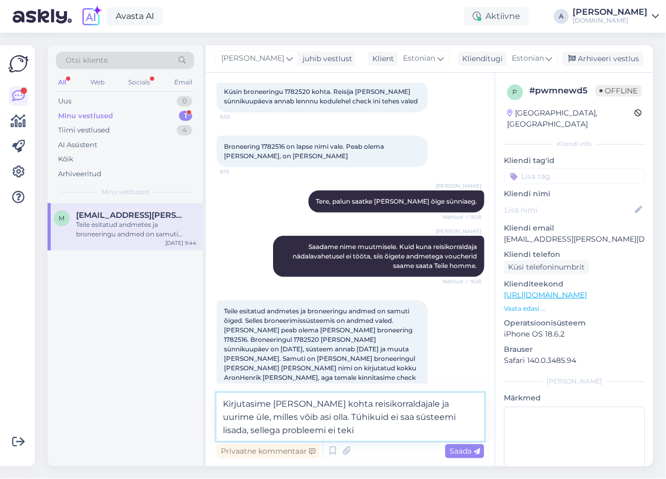
type textarea "Kirjutasime Elena ja Andrease kohta reisikorraldajale ja uurime üle, milles või…"
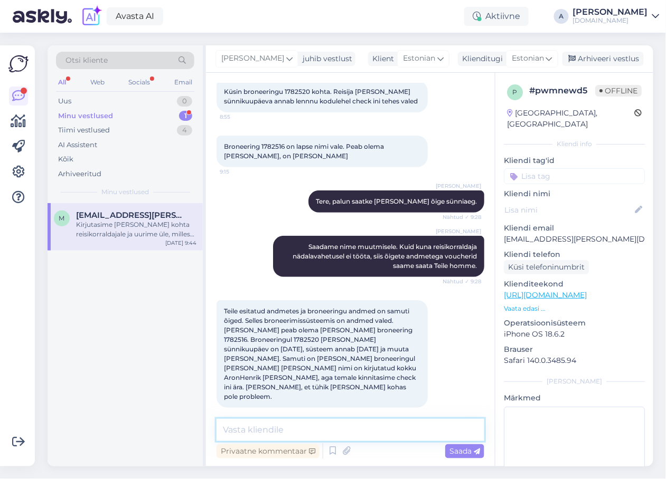
scroll to position [123, 0]
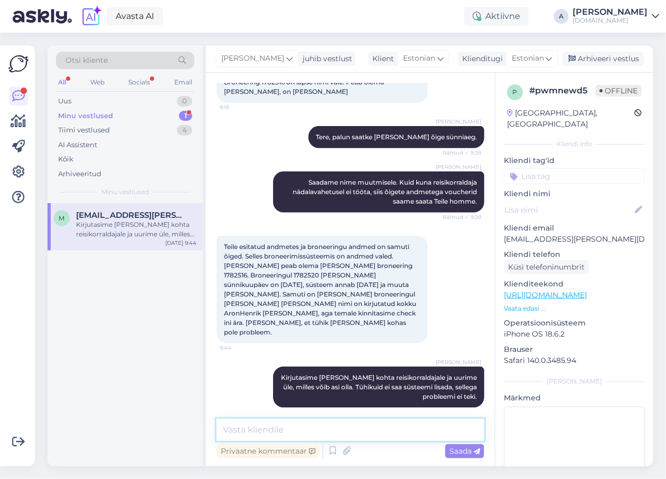
click at [399, 419] on textarea at bounding box center [350, 430] width 268 height 22
type textarea "Anname Teile teada, kui oleme vastuse saanud."
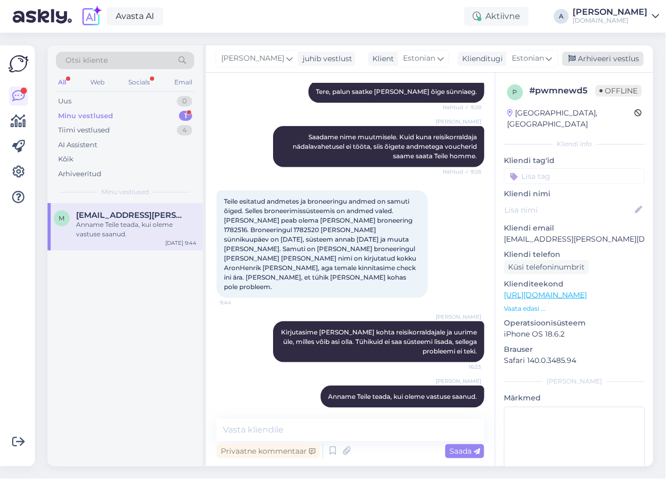
click at [612, 60] on div "Arhiveeri vestlus" at bounding box center [602, 59] width 81 height 14
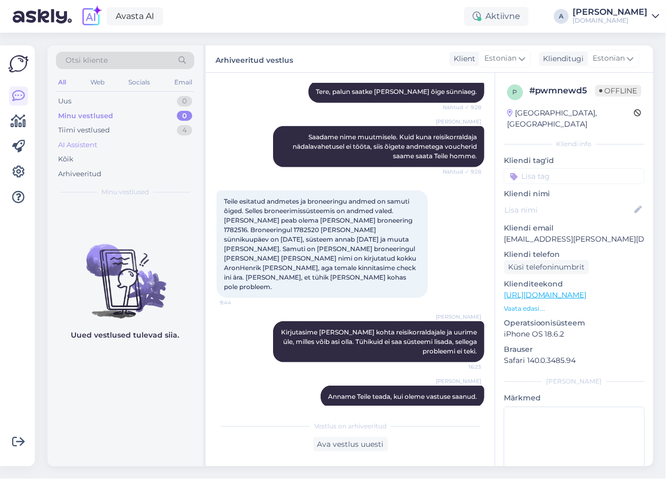
click at [149, 138] on div "AI Assistent" at bounding box center [125, 145] width 138 height 15
click at [149, 133] on div "Tiimi vestlused 4" at bounding box center [125, 130] width 138 height 15
